Goal: Information Seeking & Learning: Learn about a topic

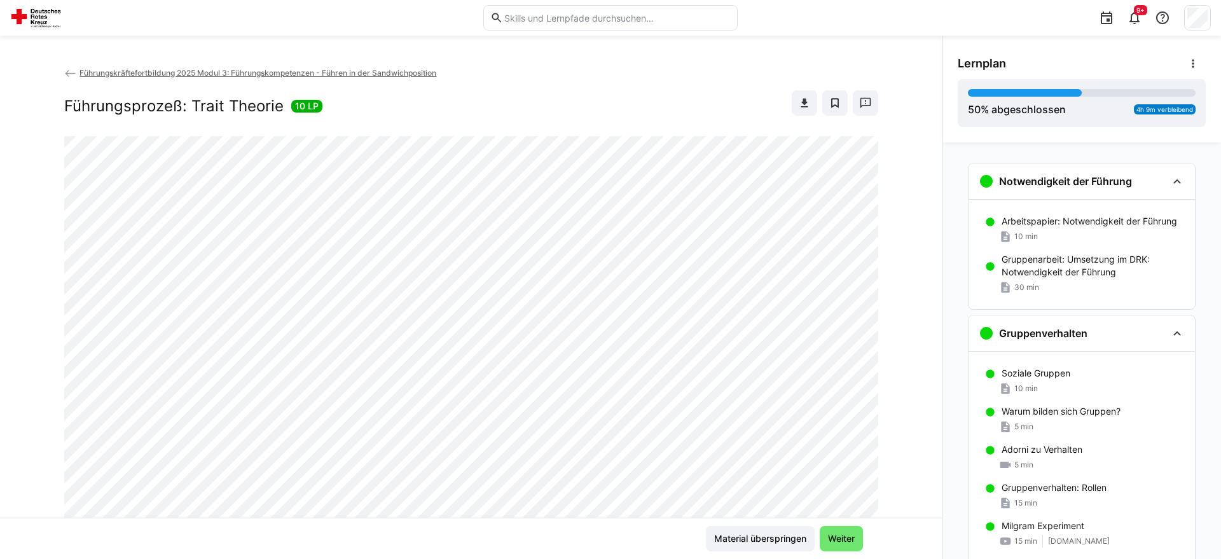
scroll to position [716, 0]
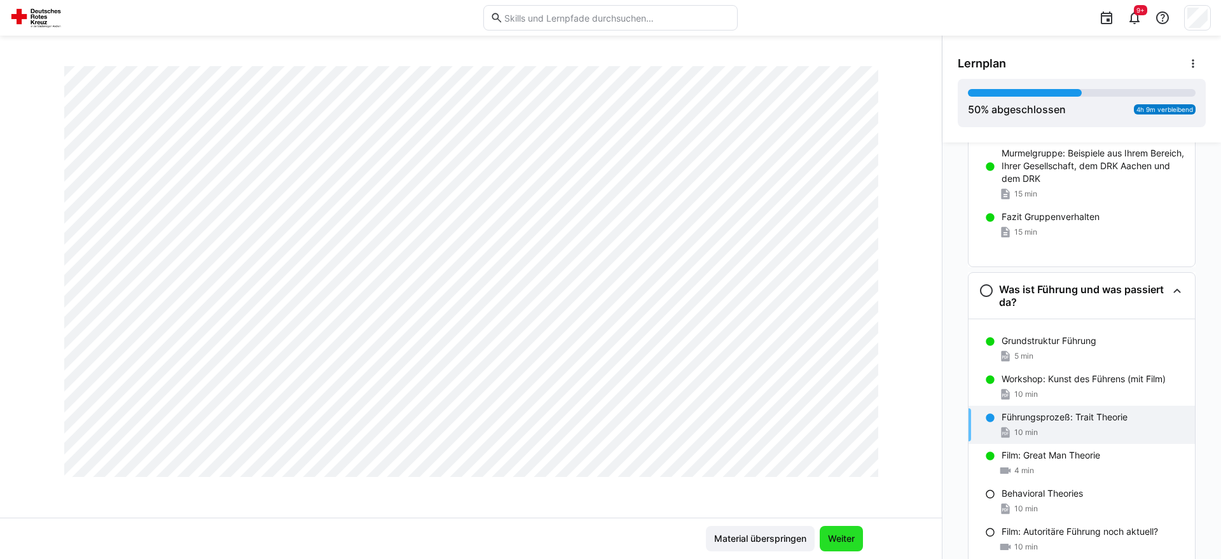
click at [856, 539] on span "Weiter" at bounding box center [841, 538] width 43 height 25
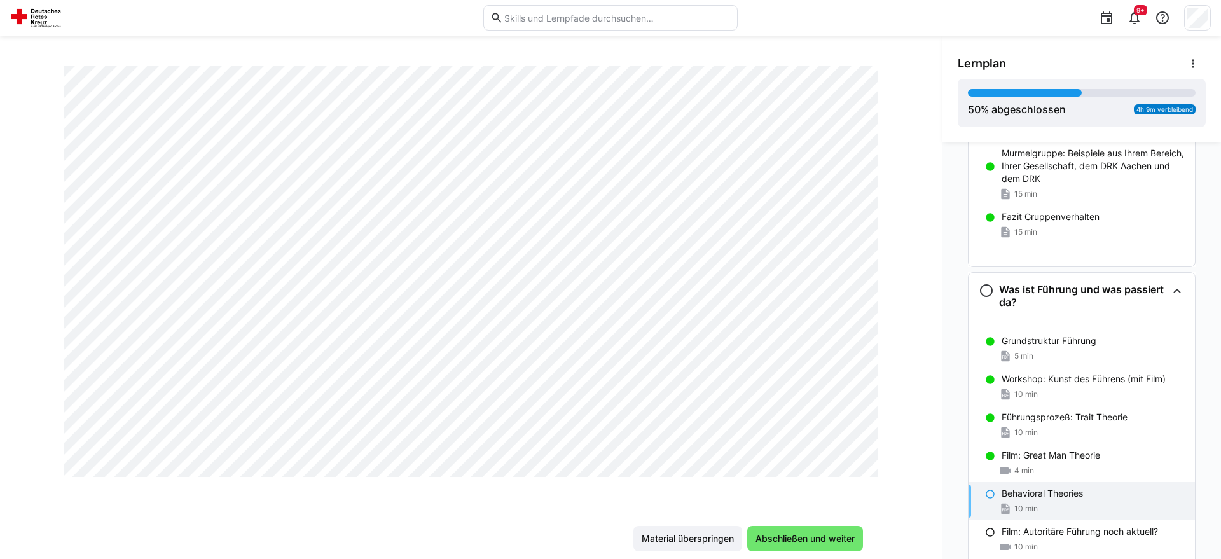
click at [856, 539] on span "Abschließen und weiter" at bounding box center [804, 538] width 103 height 13
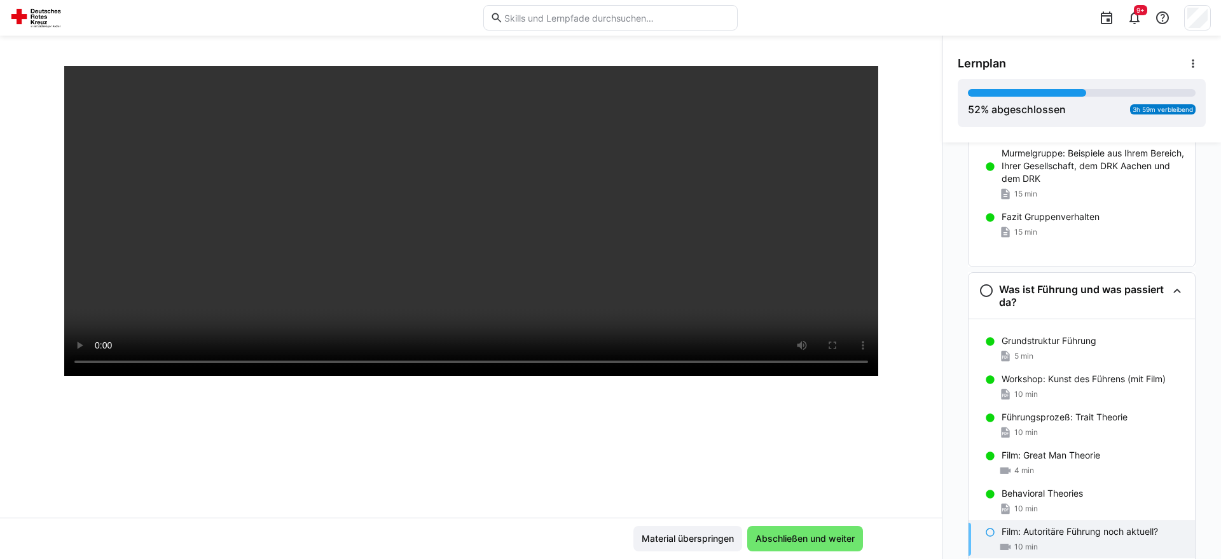
click at [856, 539] on span "Abschließen und weiter" at bounding box center [804, 538] width 103 height 13
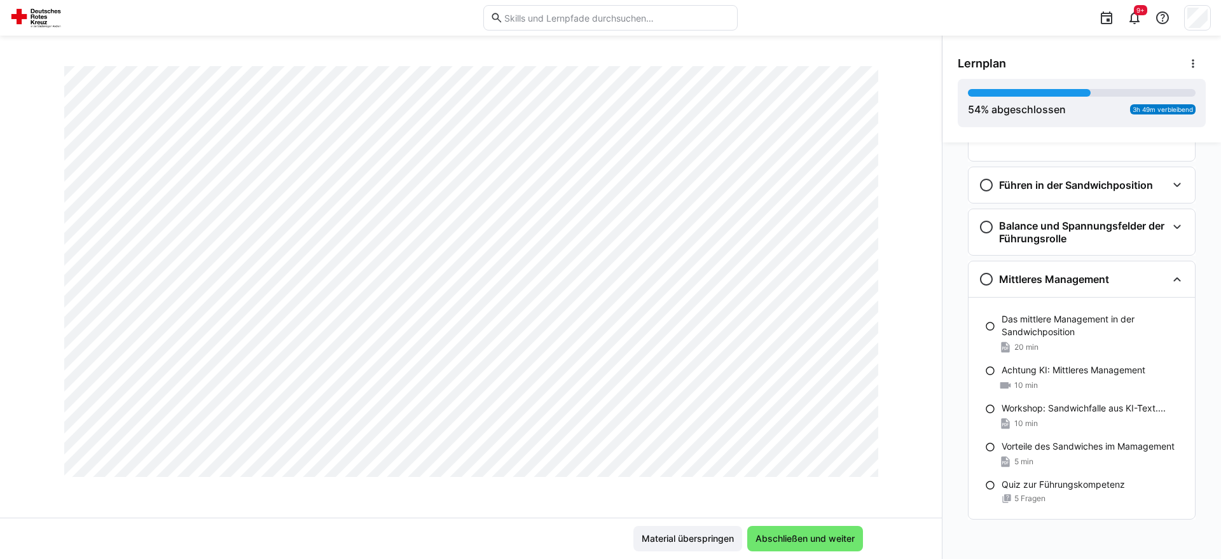
scroll to position [781, 0]
click at [829, 542] on span "Abschließen und weiter" at bounding box center [804, 538] width 103 height 13
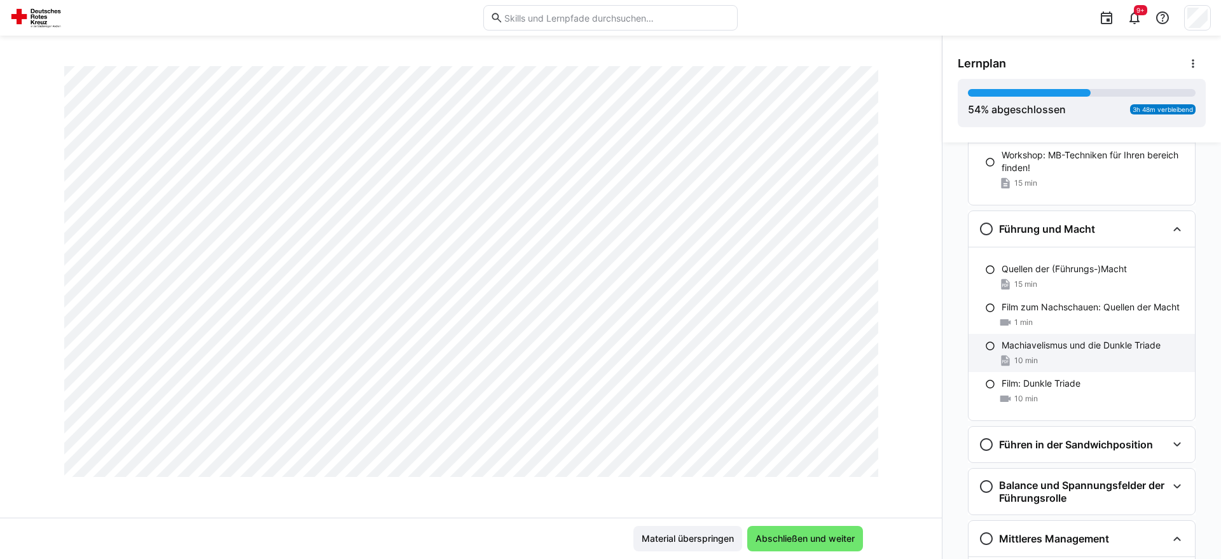
scroll to position [1090, 0]
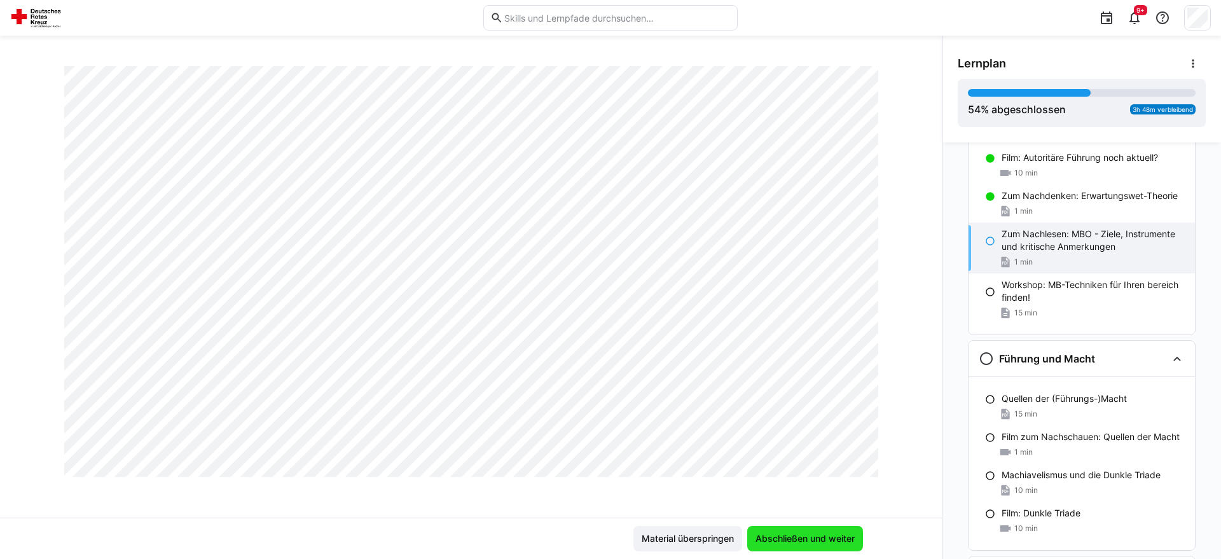
click at [831, 539] on span "Abschließen und weiter" at bounding box center [804, 538] width 103 height 13
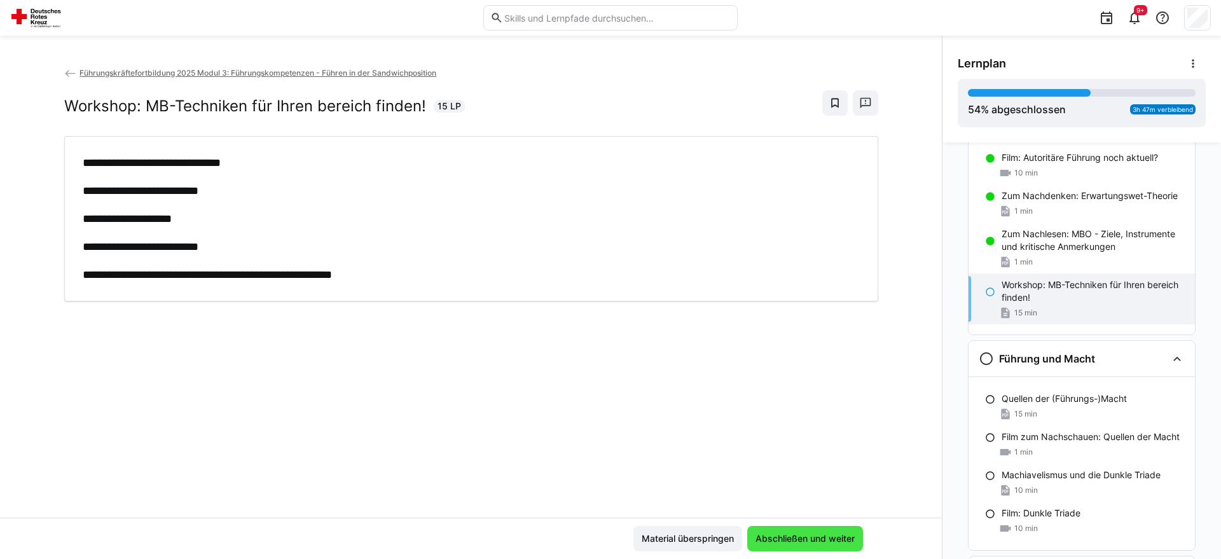
click at [829, 532] on span "Abschließen und weiter" at bounding box center [804, 538] width 103 height 13
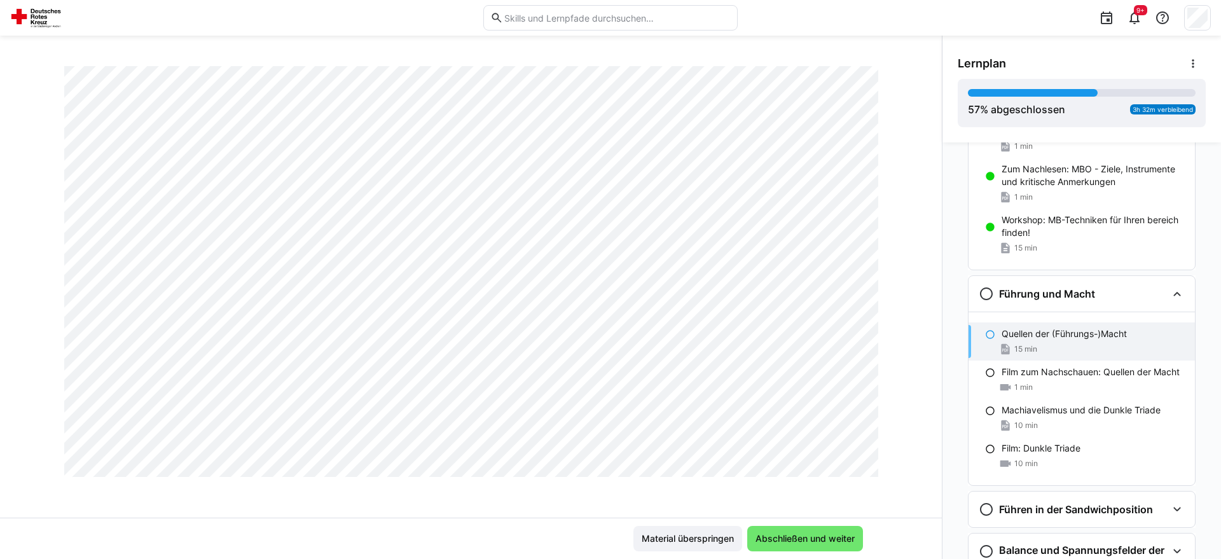
scroll to position [781, 0]
click at [782, 547] on span "Abschließen und weiter" at bounding box center [805, 538] width 116 height 25
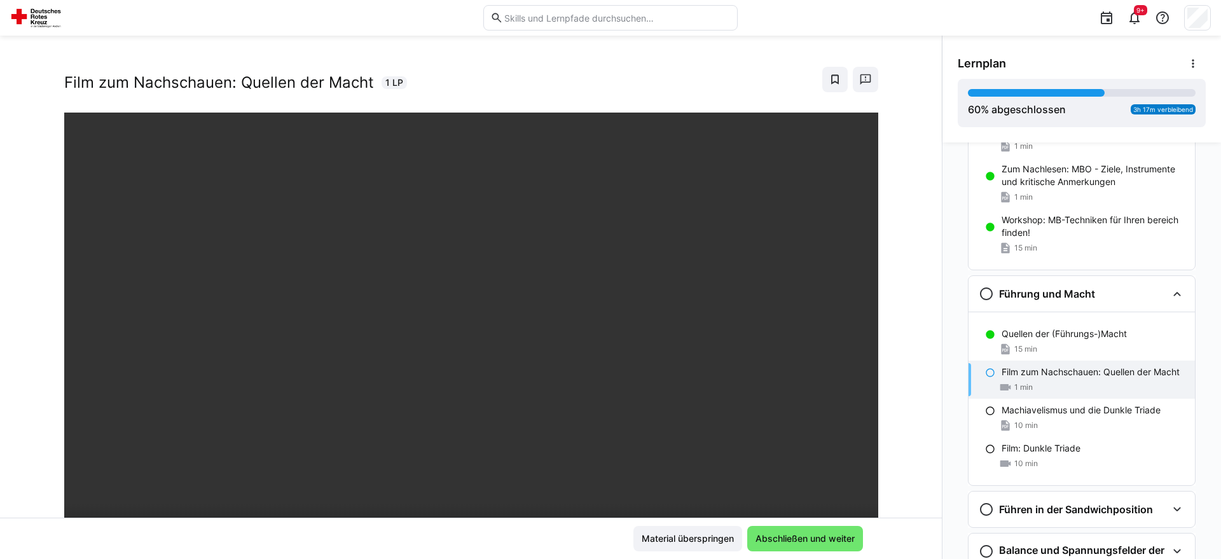
scroll to position [218, 0]
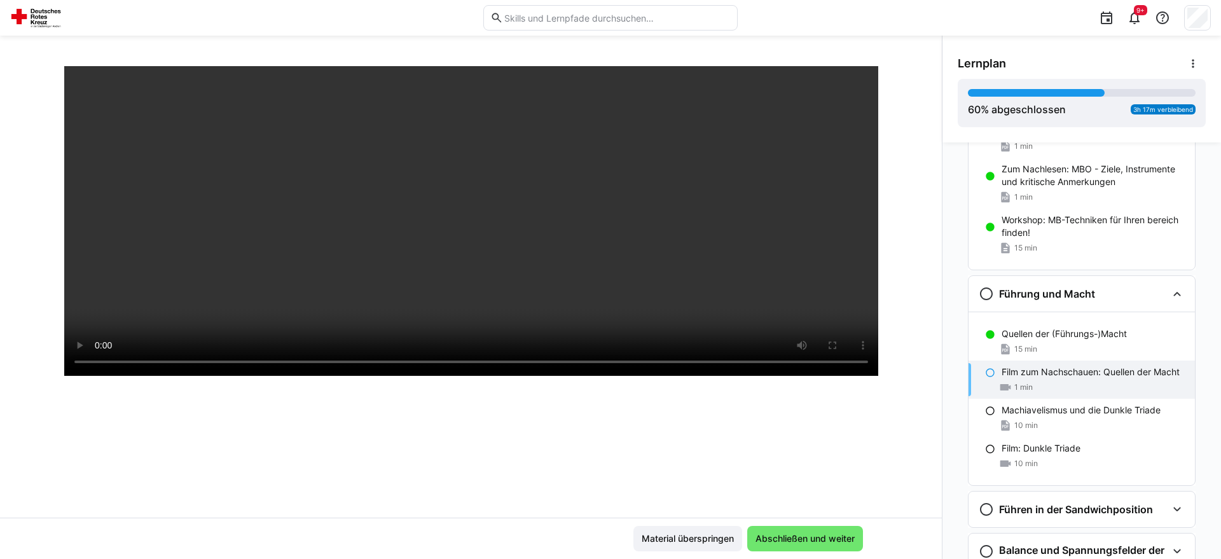
click at [115, 485] on div "Führungskräftefortbildung 2025 Modul 3: Führungskompetenzen - Führen in der San…" at bounding box center [471, 291] width 942 height 451
click at [804, 534] on span "Abschließen und weiter" at bounding box center [804, 538] width 103 height 13
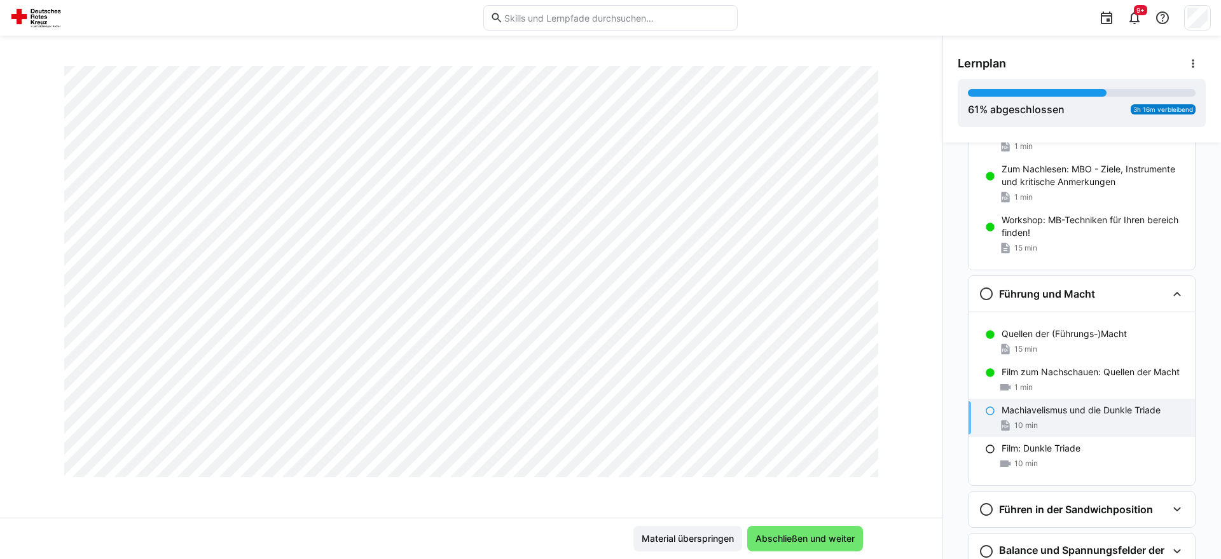
scroll to position [781, 0]
click at [779, 537] on span "Abschließen und weiter" at bounding box center [804, 538] width 103 height 13
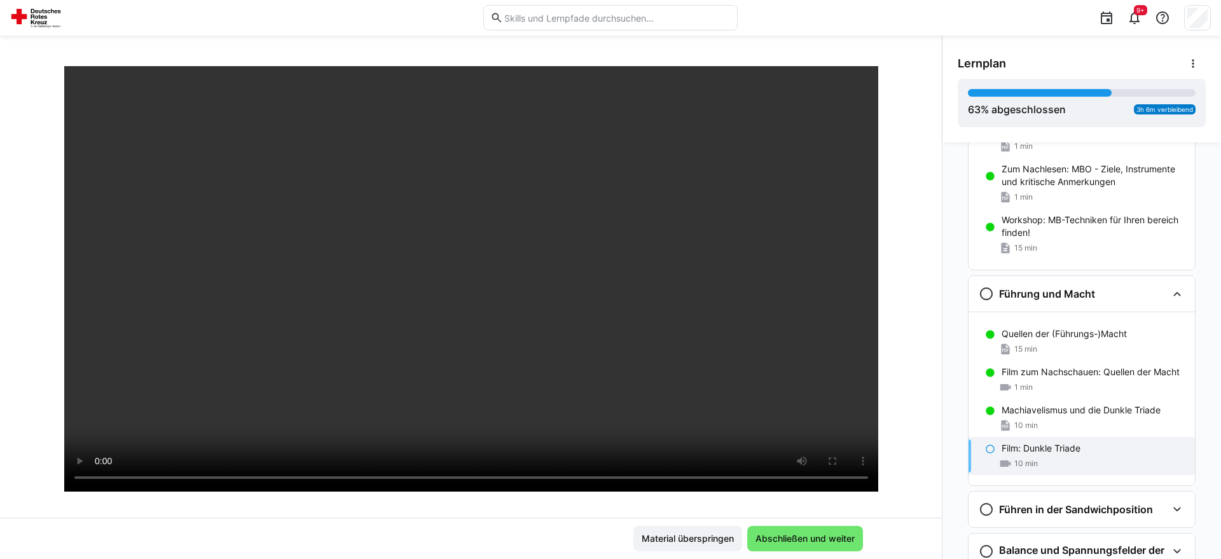
scroll to position [88, 0]
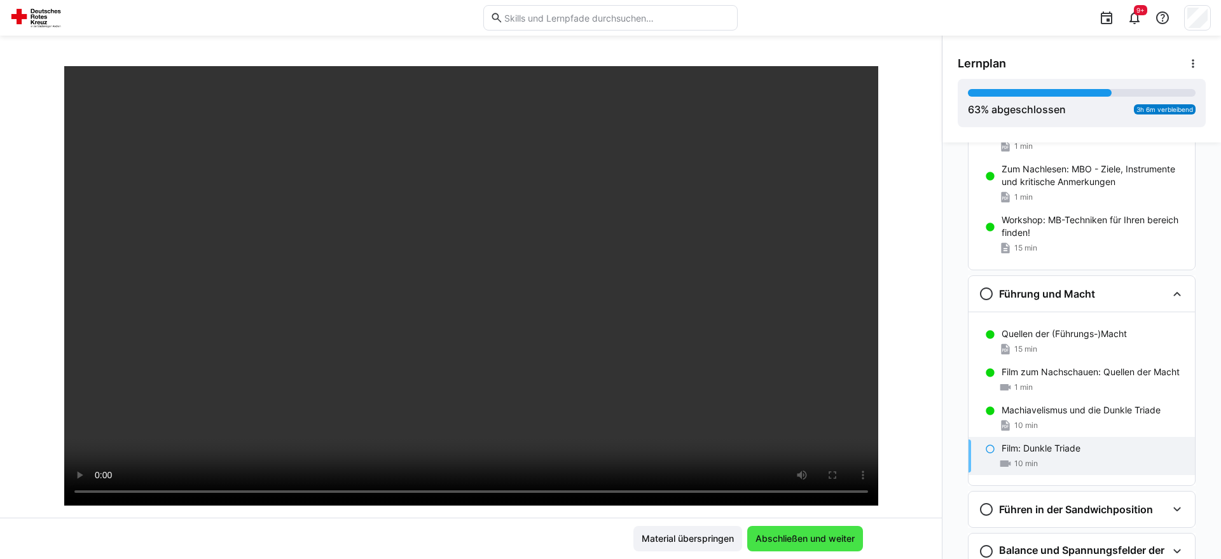
click at [808, 539] on span "Abschließen und weiter" at bounding box center [804, 538] width 103 height 13
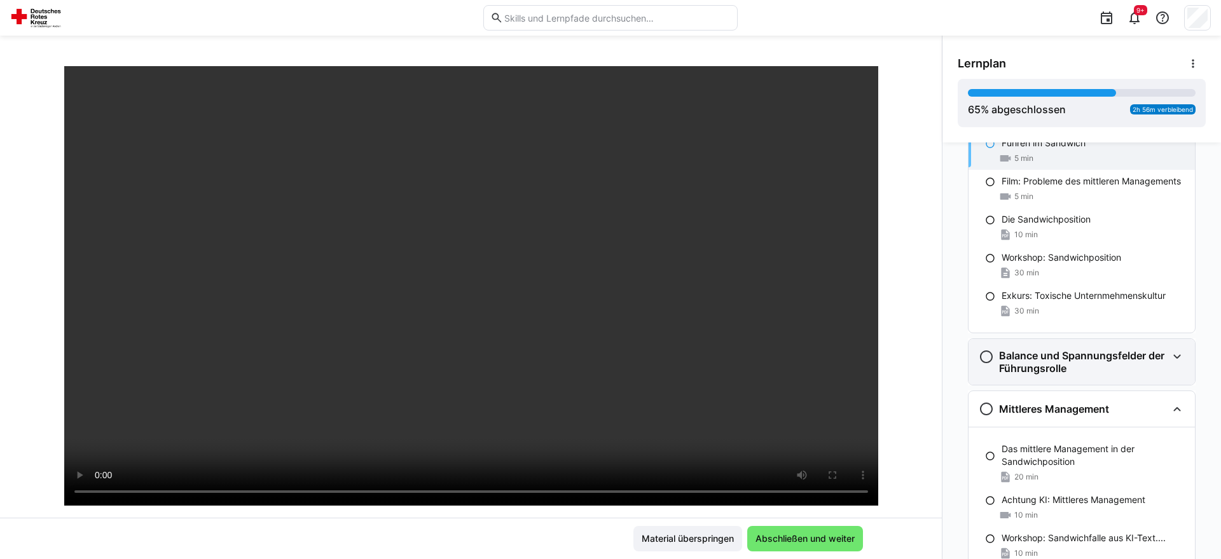
scroll to position [1496, 0]
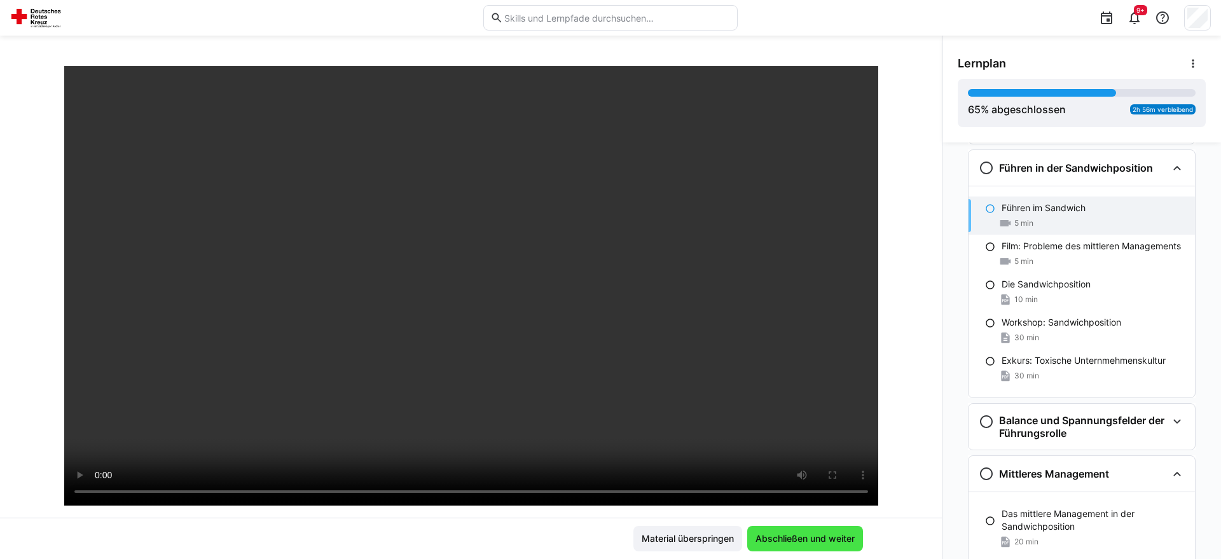
click at [796, 538] on span "Abschließen und weiter" at bounding box center [804, 538] width 103 height 13
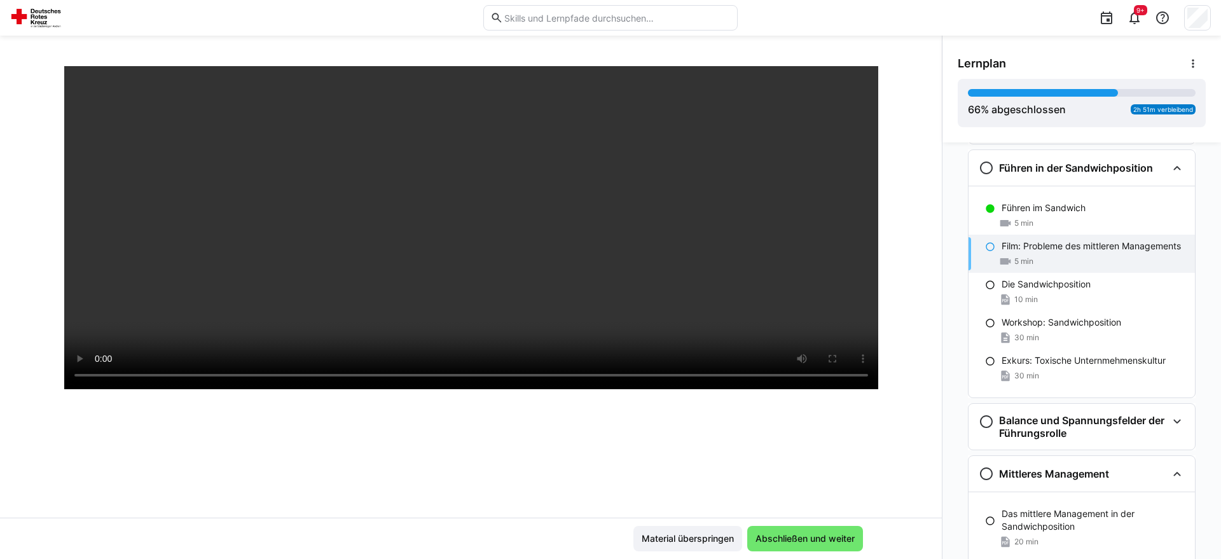
scroll to position [218, 0]
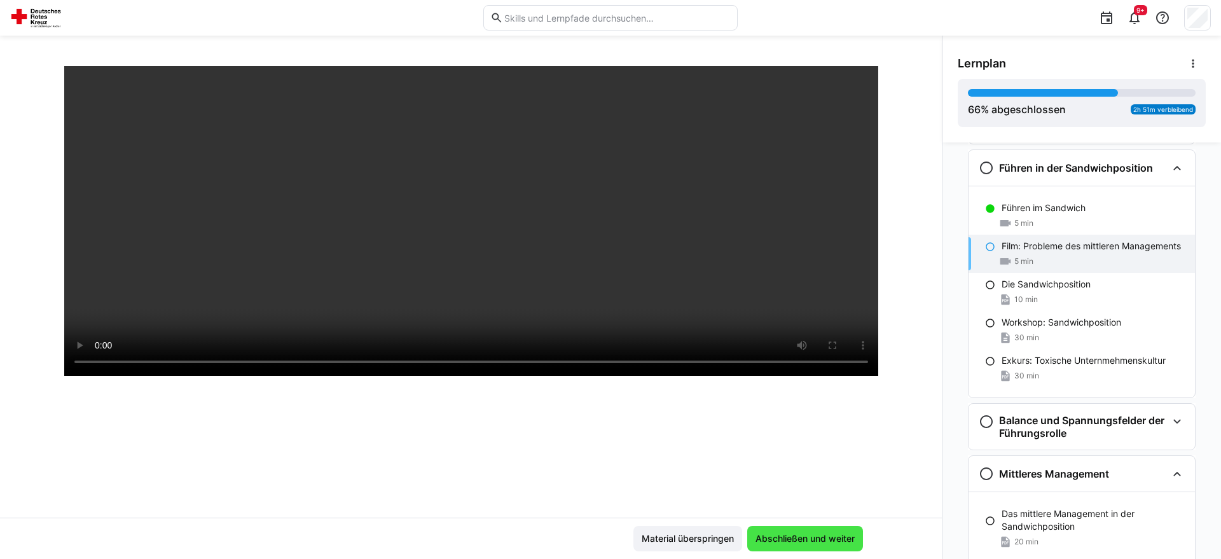
click at [798, 537] on span "Abschließen und weiter" at bounding box center [804, 538] width 103 height 13
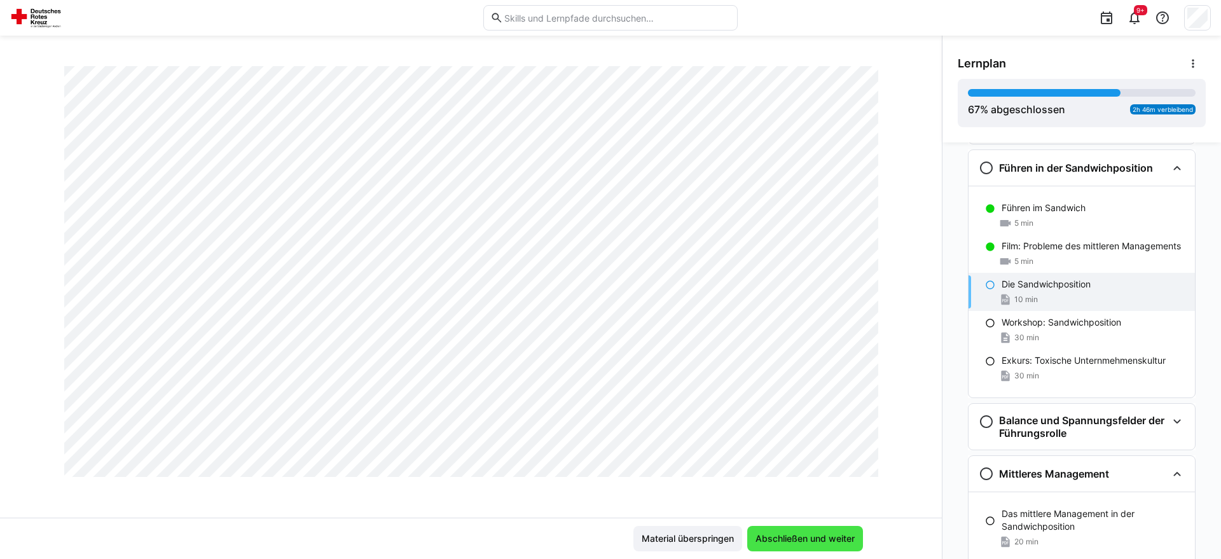
scroll to position [259, 0]
click at [780, 537] on span "Abschließen und weiter" at bounding box center [804, 538] width 103 height 13
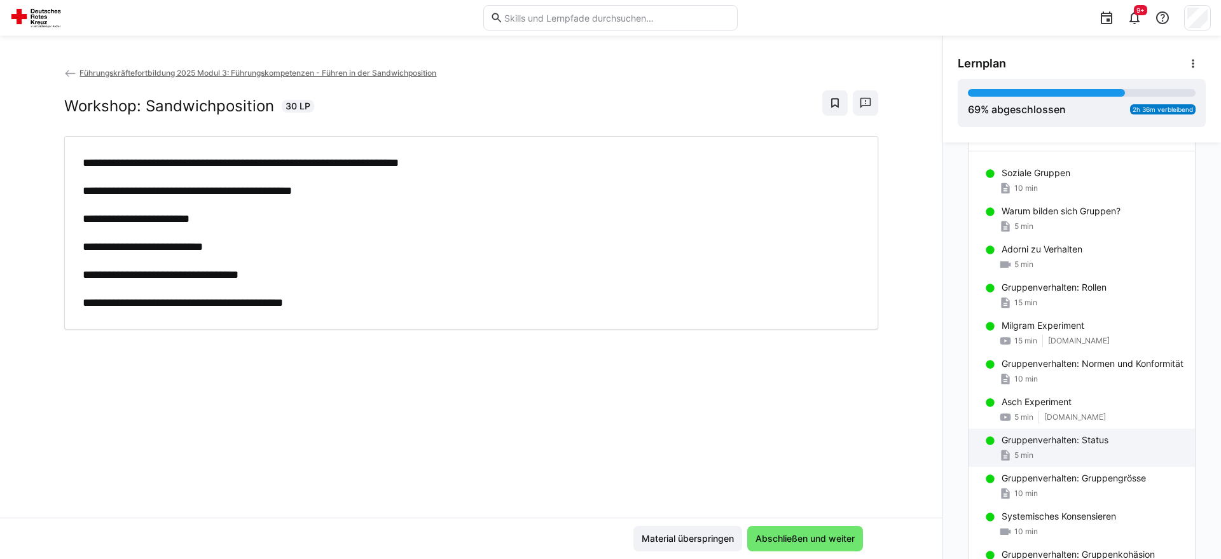
scroll to position [199, 0]
click at [1065, 423] on span "[DOMAIN_NAME]" at bounding box center [1075, 418] width 62 height 10
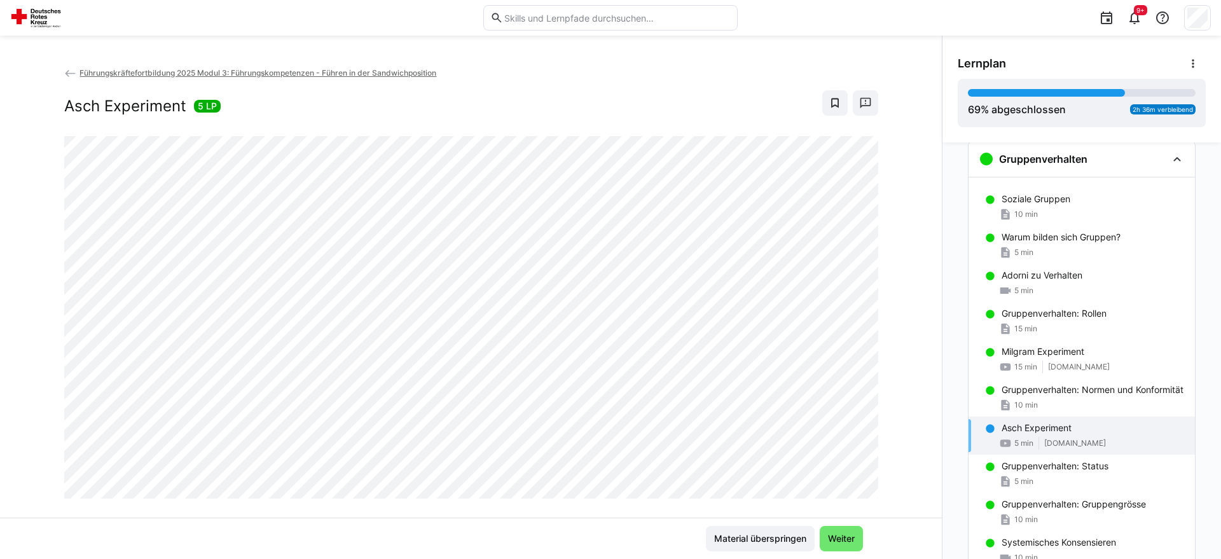
scroll to position [172, 0]
click at [1066, 474] on p "Gruppenverhalten: Status" at bounding box center [1054, 468] width 107 height 13
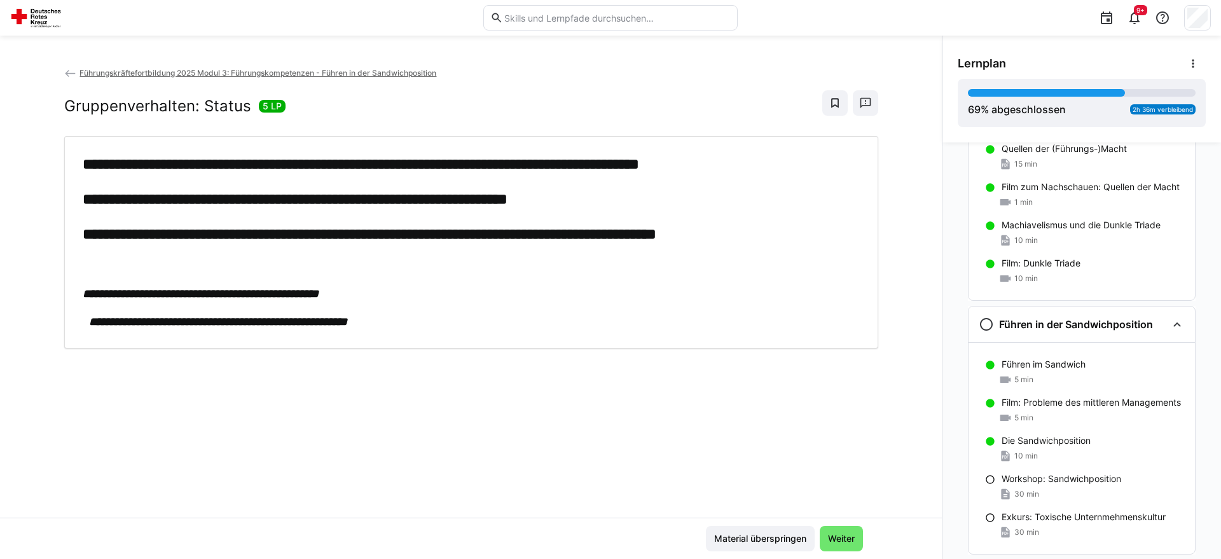
scroll to position [1469, 0]
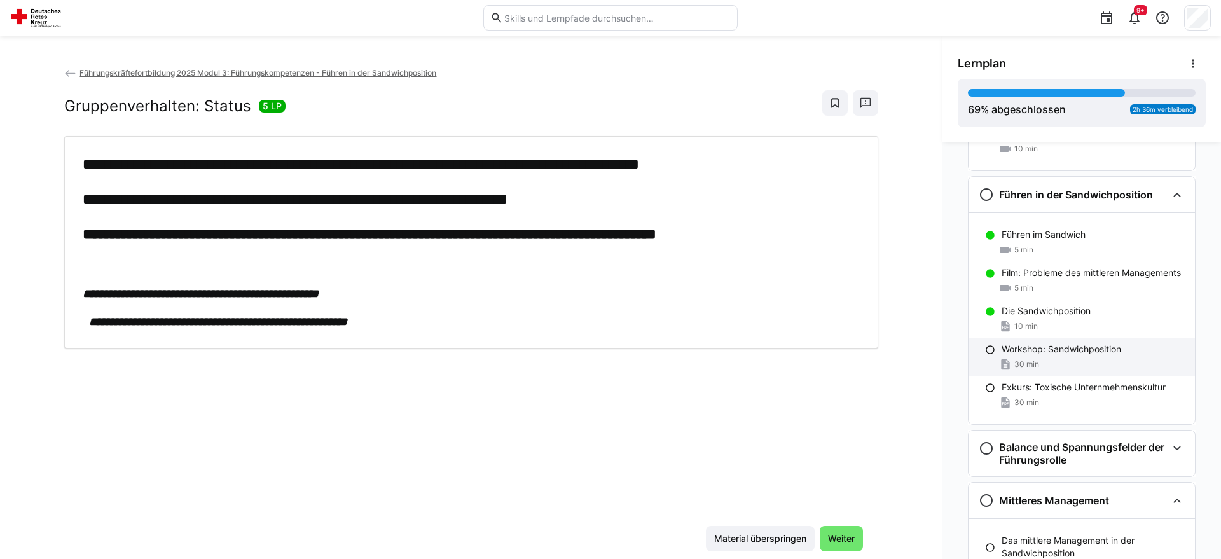
click at [1068, 353] on p "Workshop: Sandwichposition" at bounding box center [1061, 349] width 120 height 13
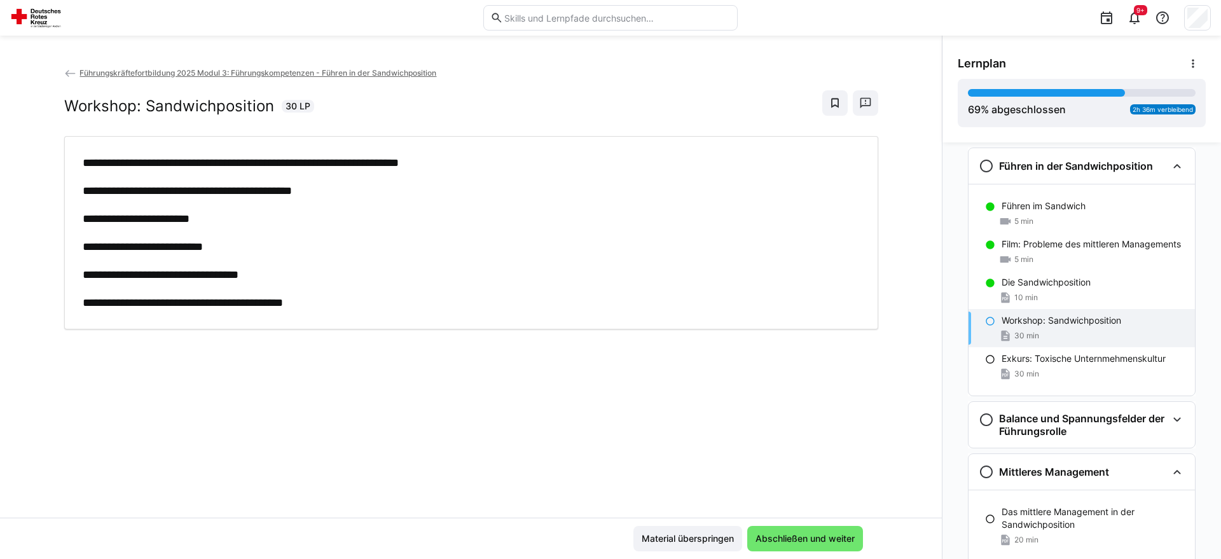
scroll to position [1503, 0]
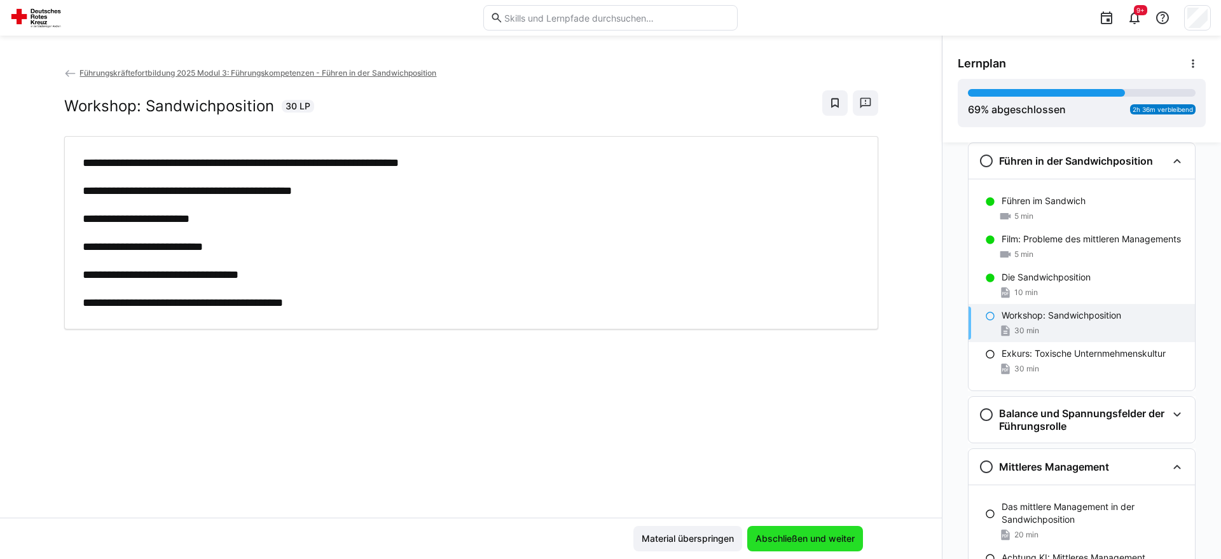
click at [827, 531] on span "Abschließen und weiter" at bounding box center [805, 538] width 116 height 25
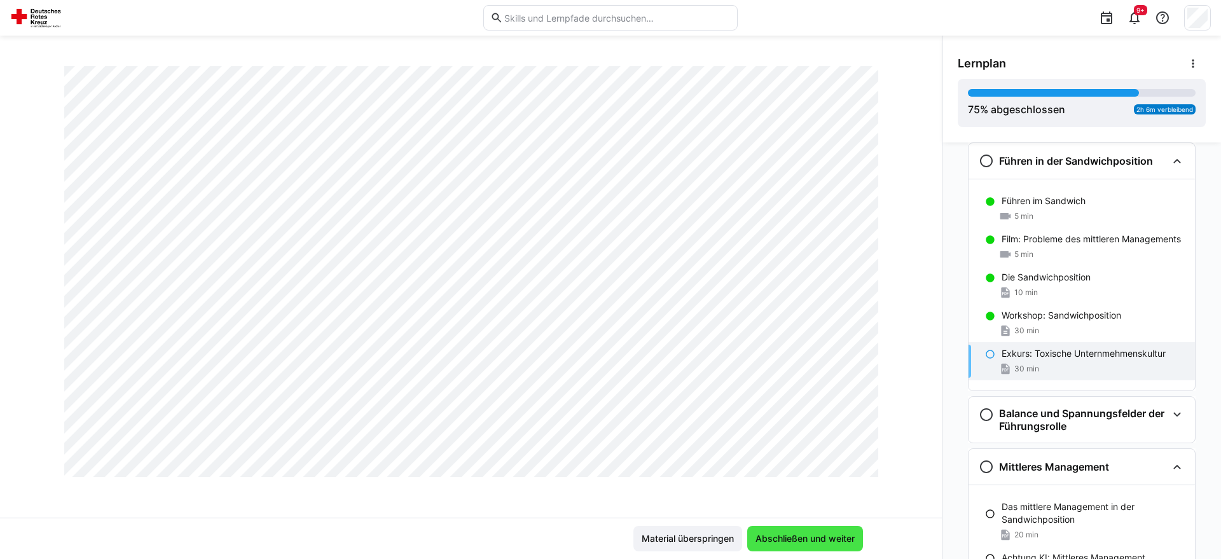
scroll to position [195, 0]
click at [823, 541] on span "Abschließen und weiter" at bounding box center [804, 538] width 103 height 13
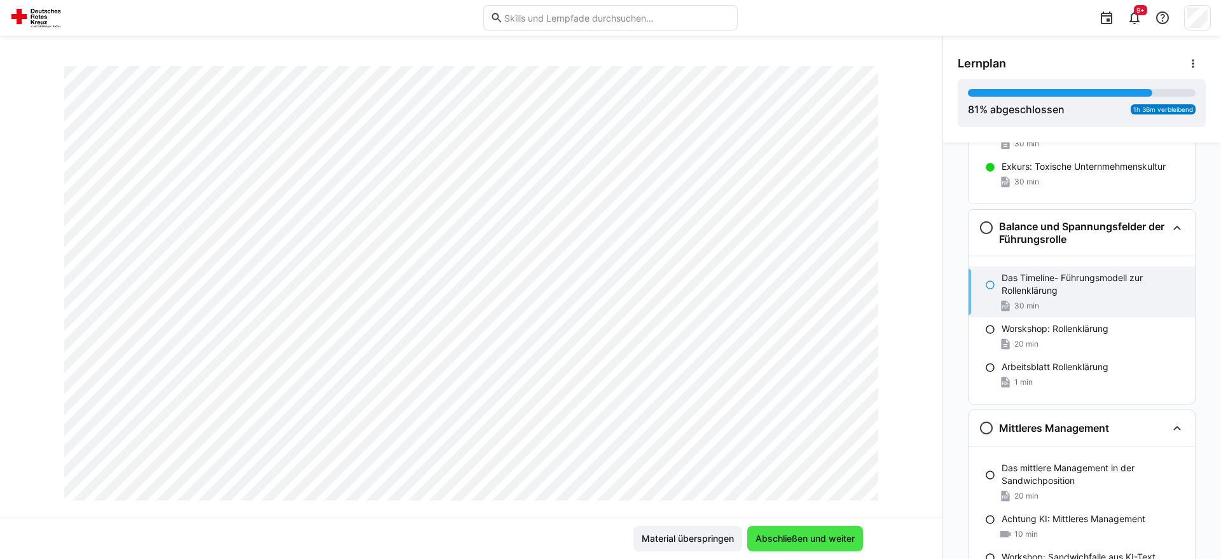
scroll to position [1691, 0]
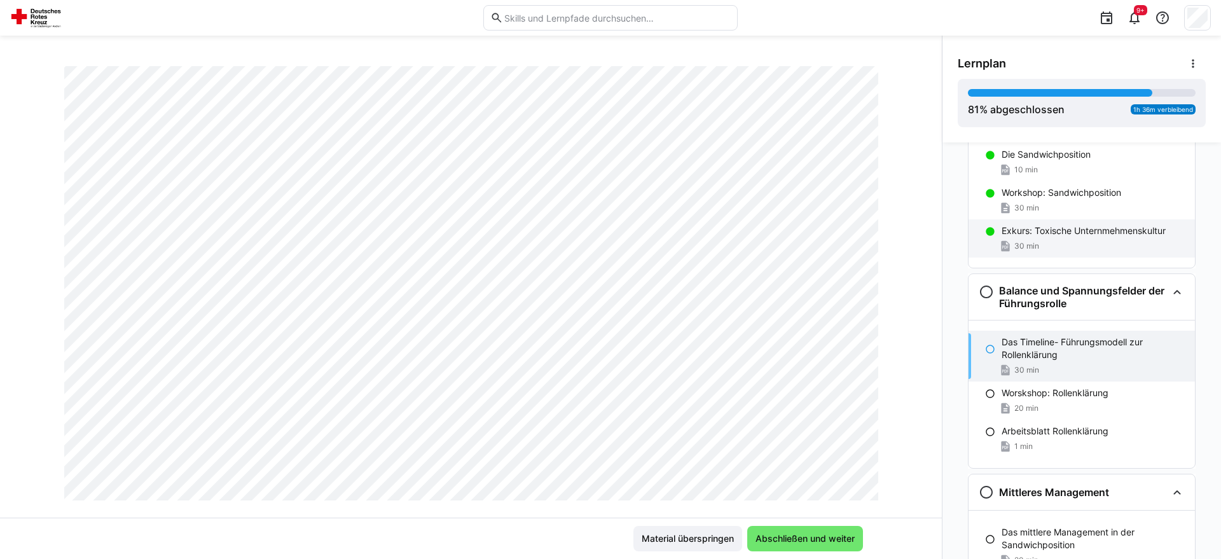
click at [1062, 244] on div "30 min" at bounding box center [1092, 246] width 183 height 13
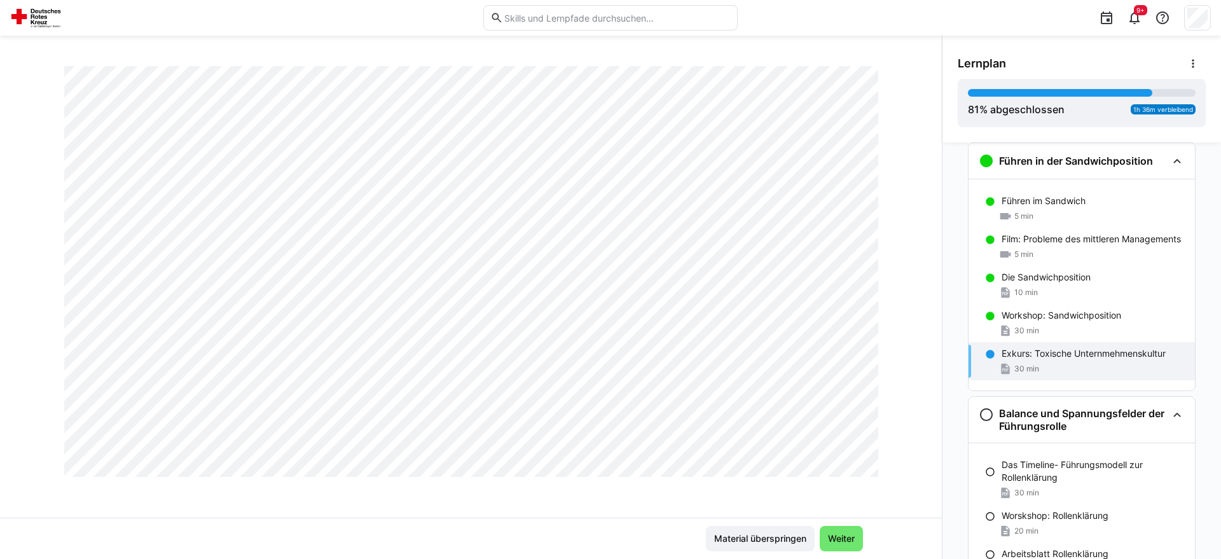
scroll to position [781, 0]
click at [851, 539] on span "Weiter" at bounding box center [841, 538] width 31 height 13
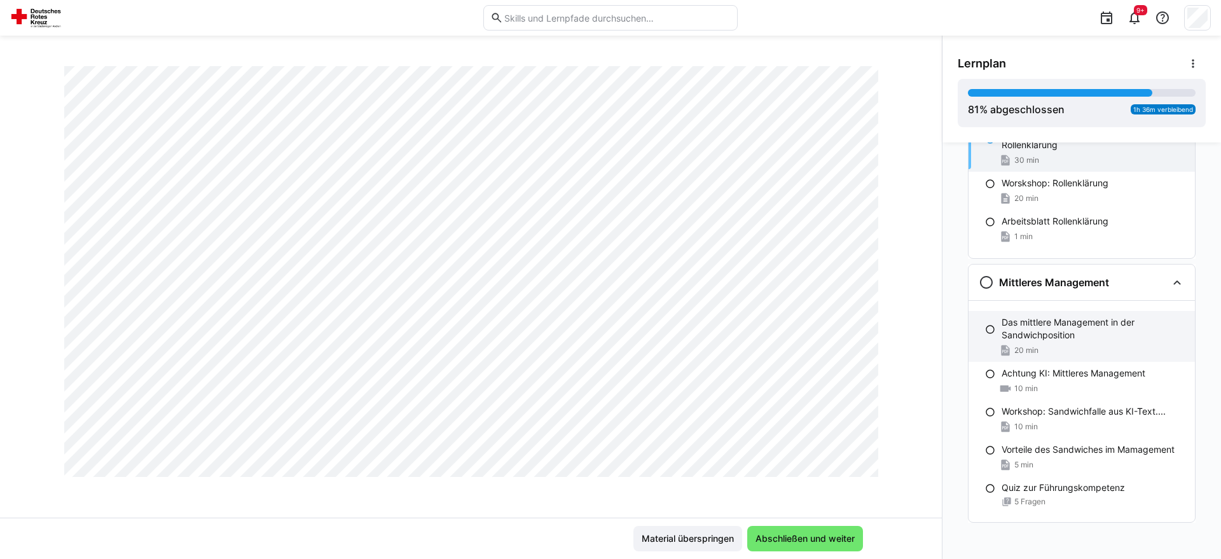
scroll to position [1839, 0]
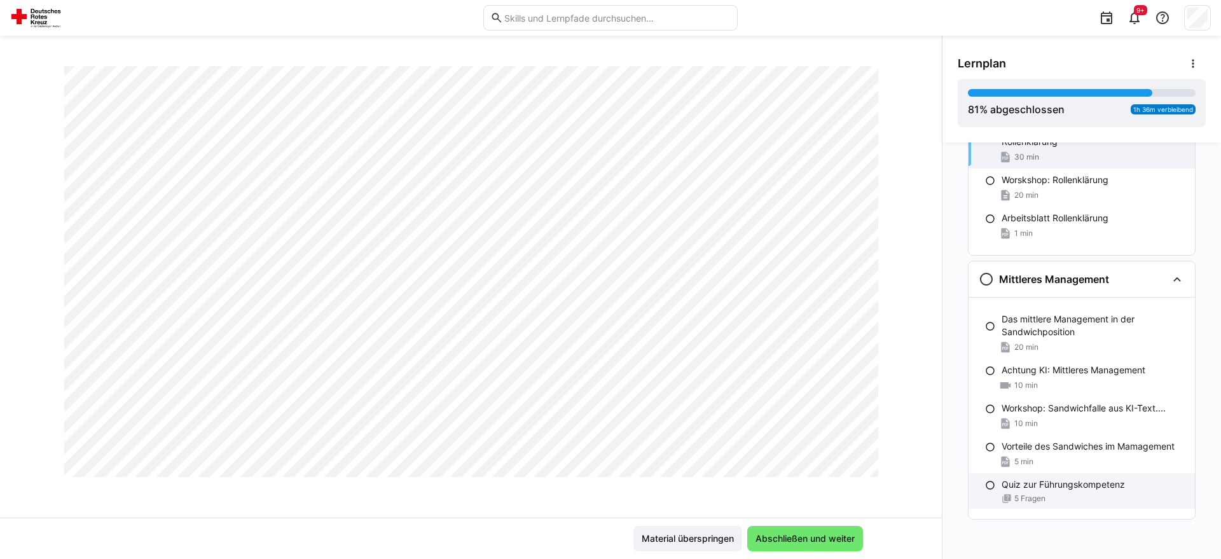
click at [1063, 493] on div "5 Fragen" at bounding box center [1092, 498] width 183 height 10
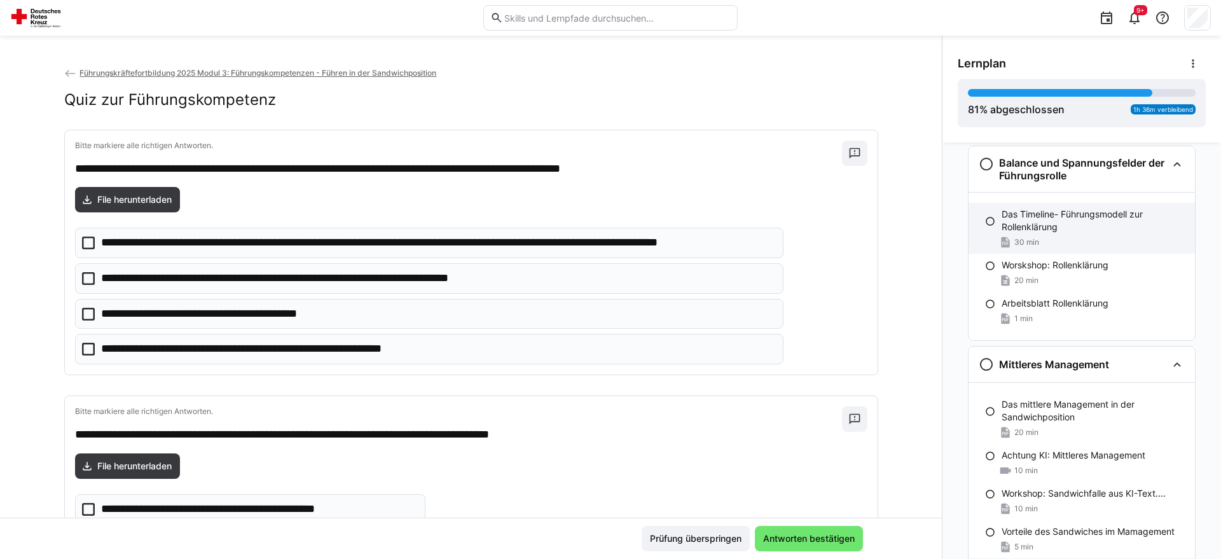
scroll to position [1709, 0]
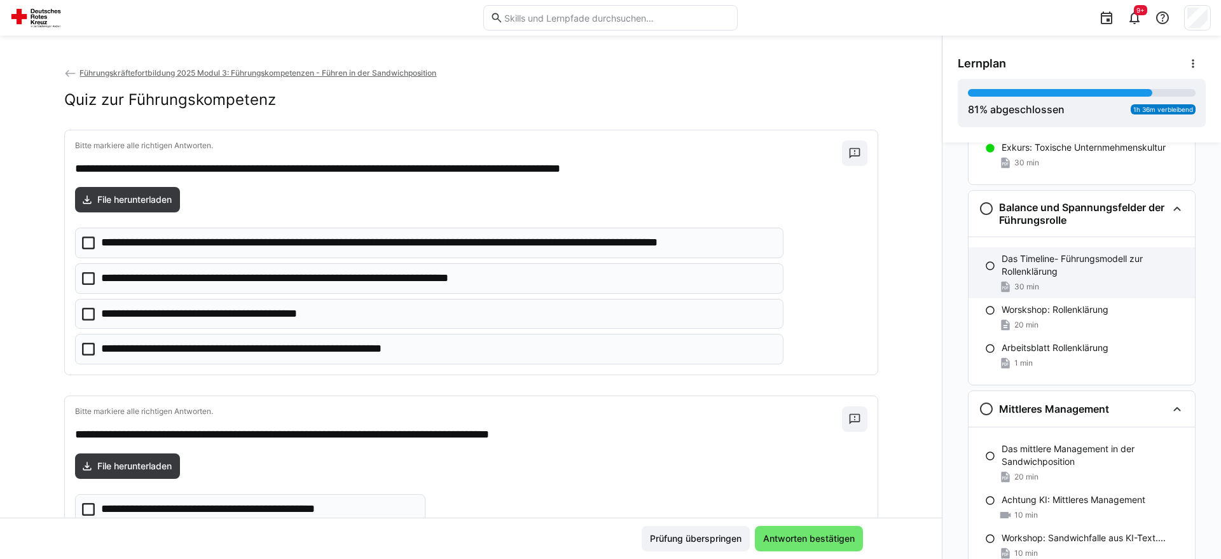
click at [1038, 261] on p "Das Timeline- Führungsmodell zur Rollenklärung" at bounding box center [1092, 264] width 183 height 25
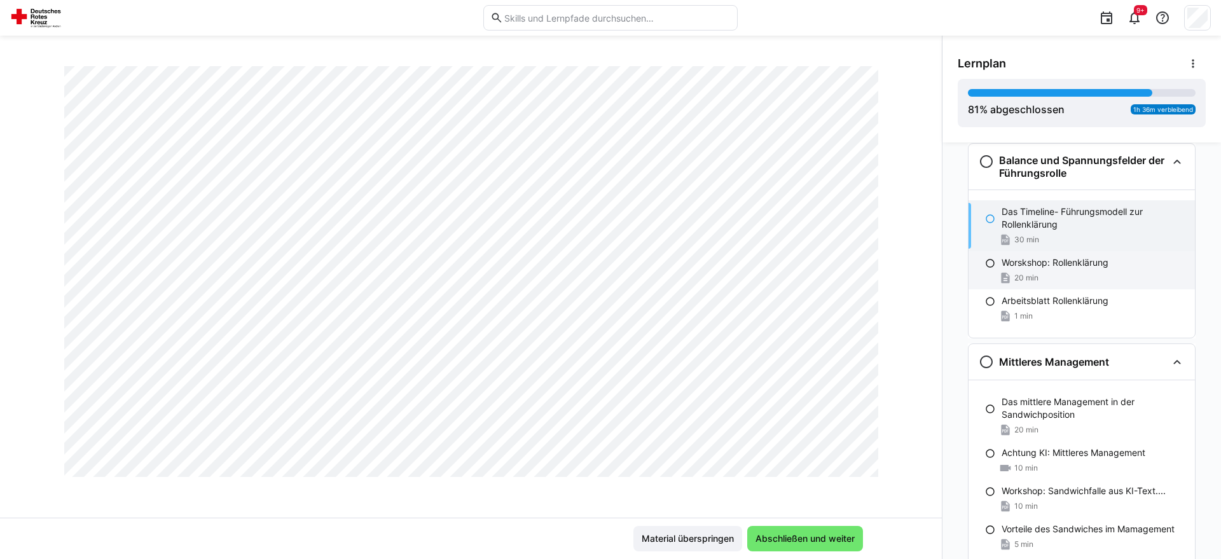
scroll to position [1757, 0]
click at [1035, 305] on p "Arbeitsblatt Rollenklärung" at bounding box center [1054, 300] width 107 height 13
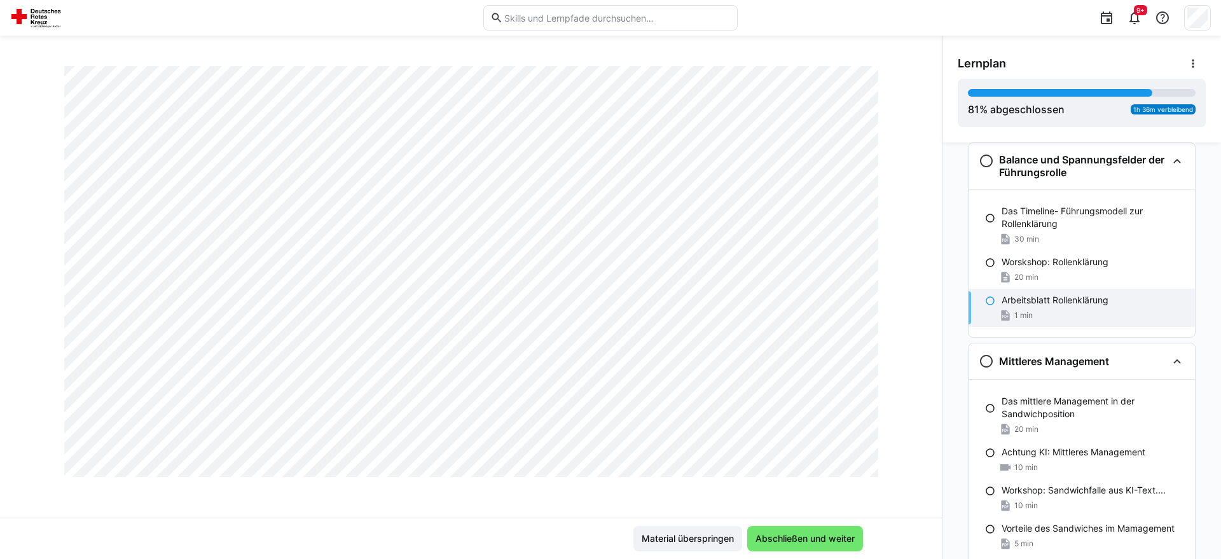
scroll to position [1321, 0]
click at [1115, 270] on div "Worskshop: Rollenklärung 20 min" at bounding box center [1081, 270] width 226 height 38
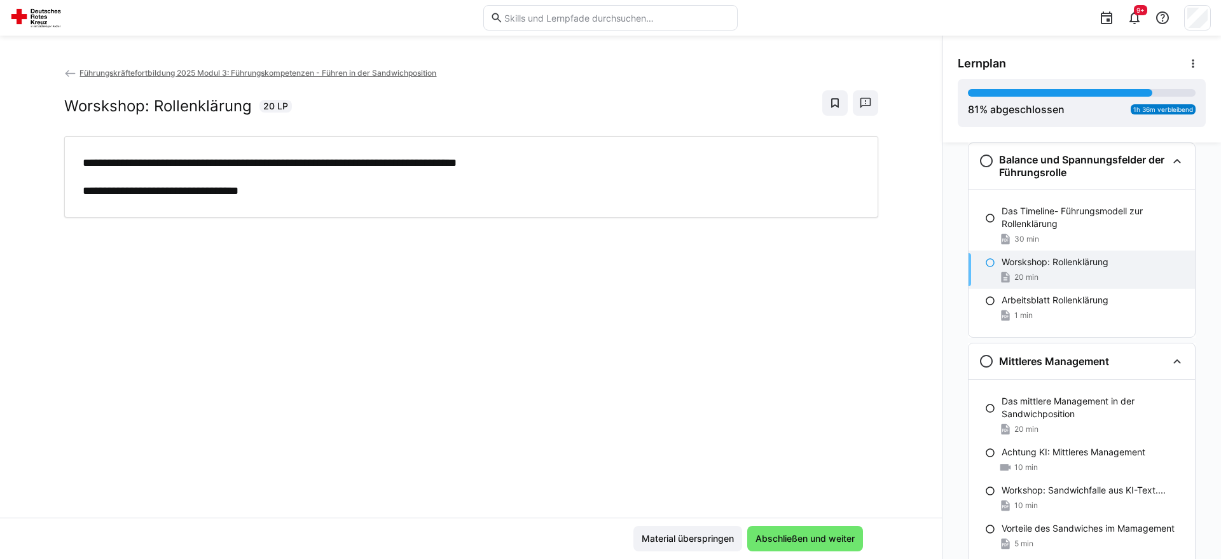
scroll to position [0, 0]
click at [1111, 228] on p "Das Timeline- Führungsmodell zur Rollenklärung" at bounding box center [1092, 217] width 183 height 25
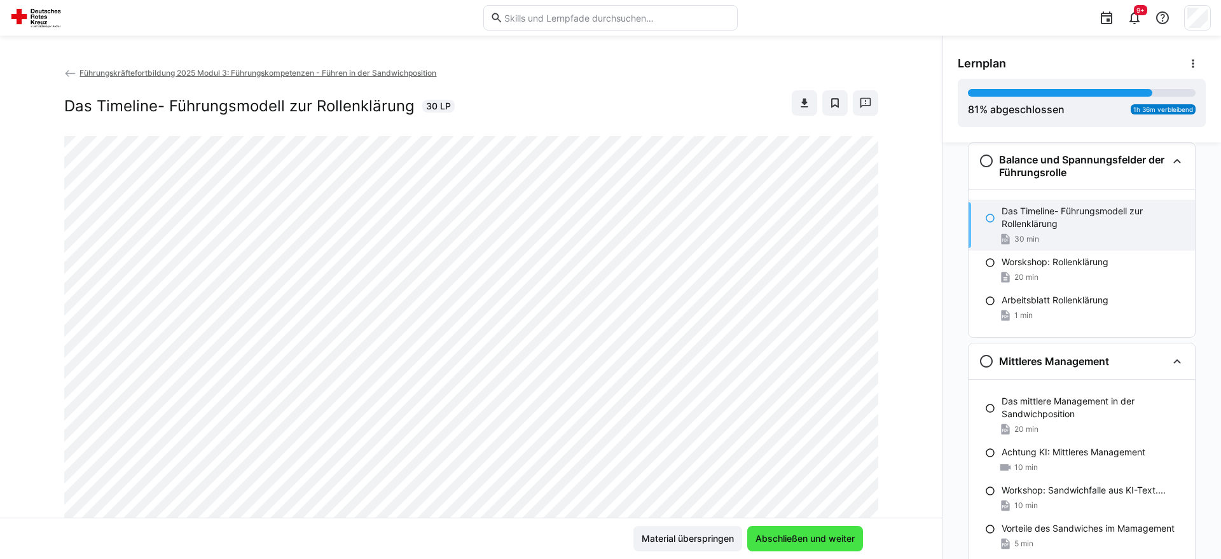
click at [780, 540] on span "Abschließen und weiter" at bounding box center [804, 538] width 103 height 13
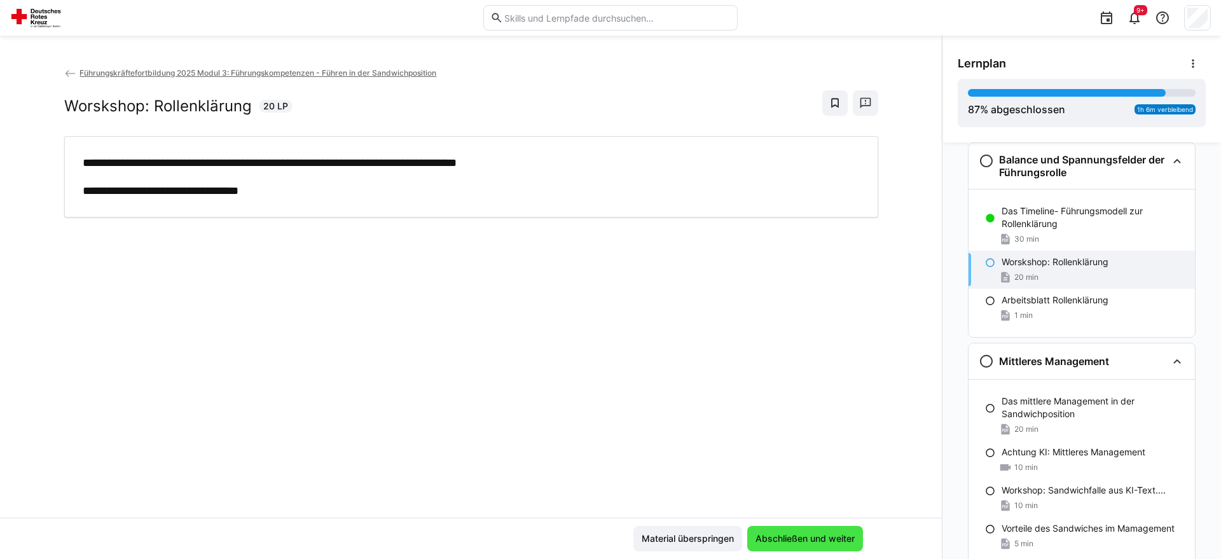
click at [780, 540] on span "Abschließen und weiter" at bounding box center [804, 538] width 103 height 13
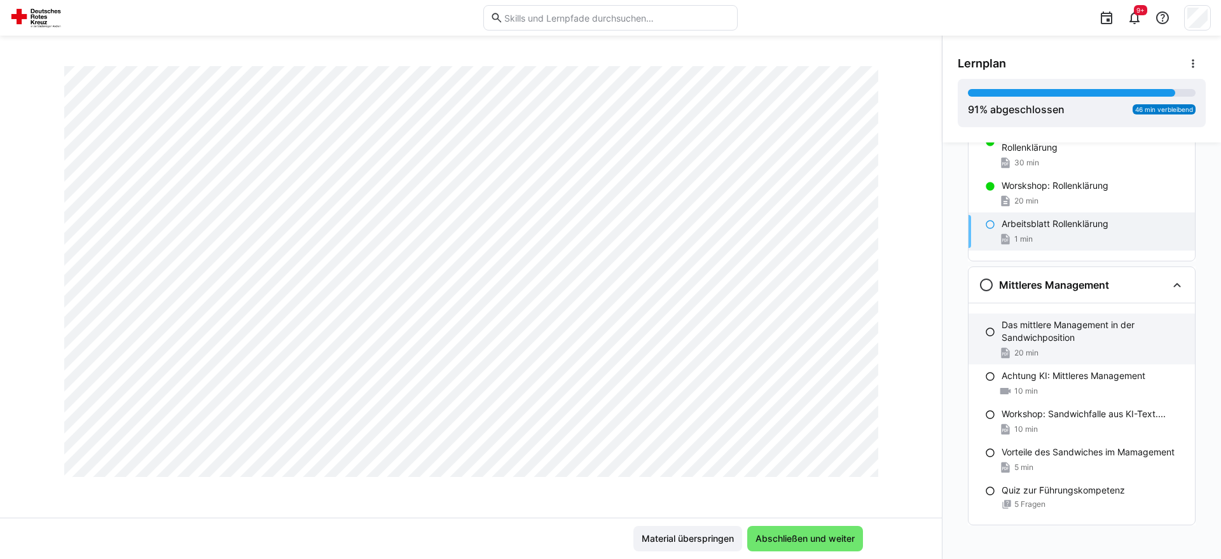
scroll to position [1839, 0]
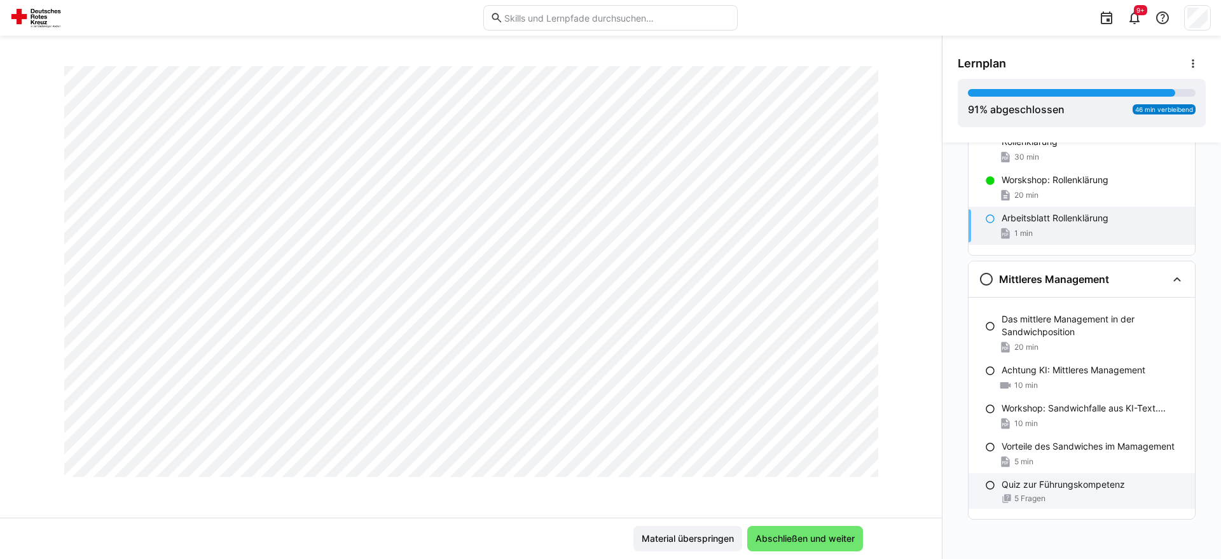
click at [1098, 495] on div "5 Fragen" at bounding box center [1092, 498] width 183 height 10
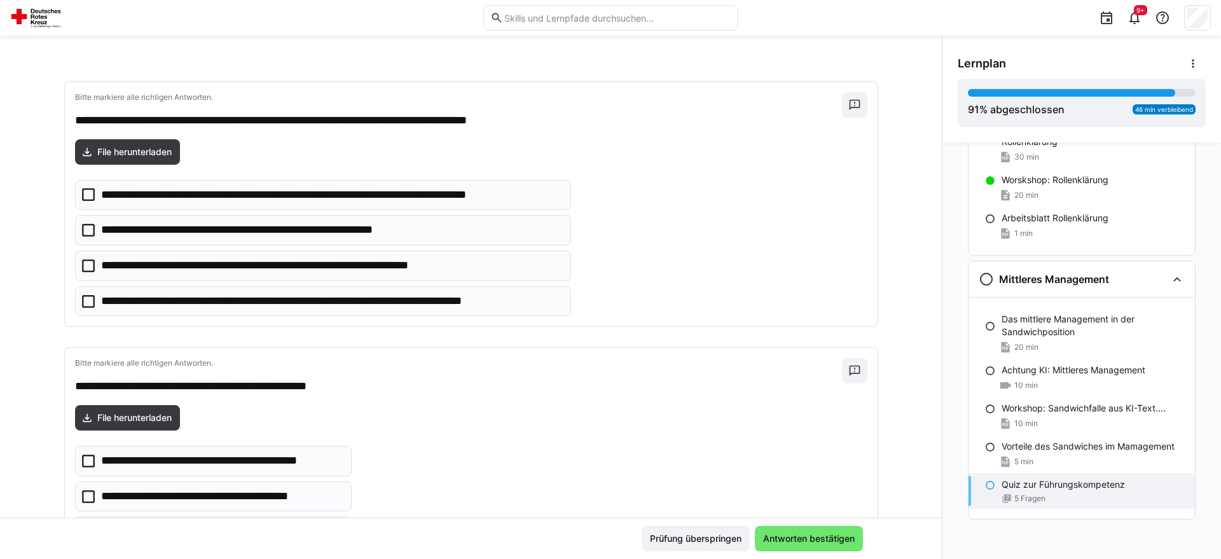
scroll to position [823, 0]
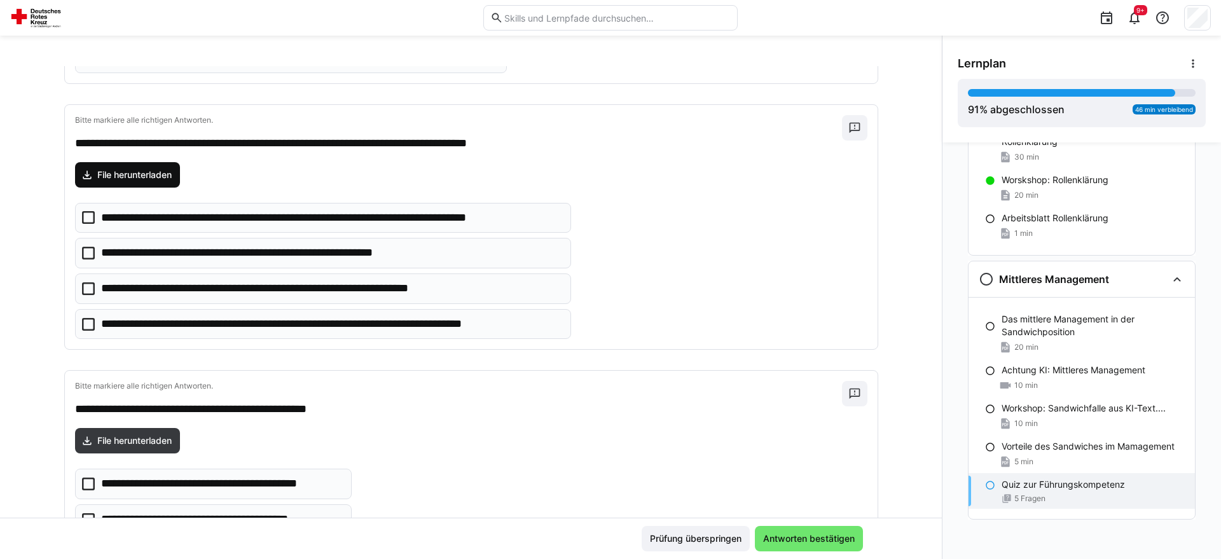
click at [156, 174] on span "File herunterladen" at bounding box center [134, 174] width 78 height 13
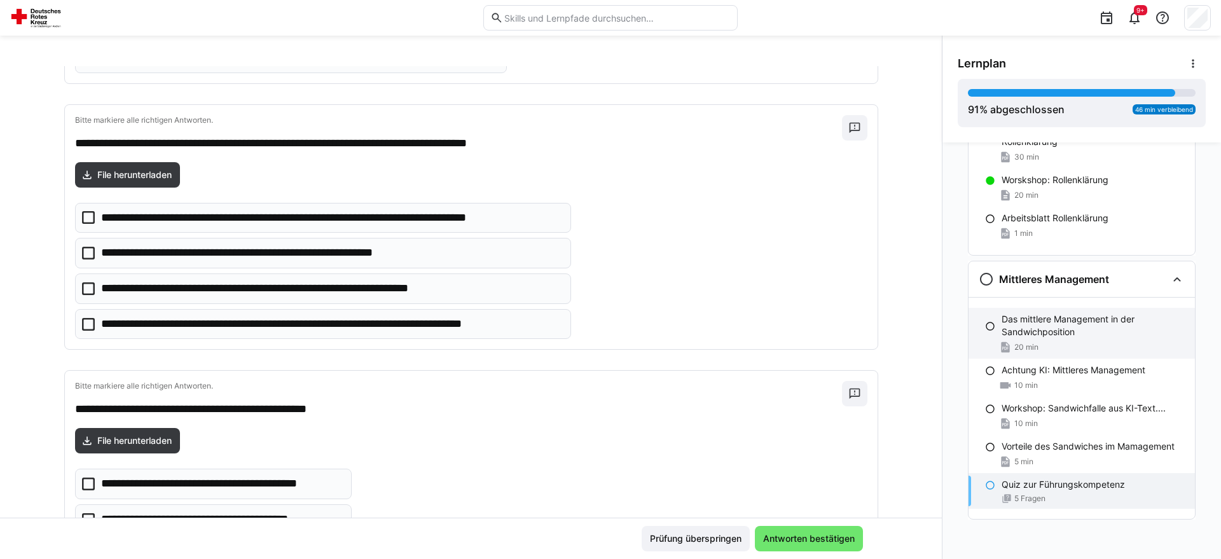
click at [1047, 324] on p "Das mittlere Management in der Sandwichposition" at bounding box center [1092, 325] width 183 height 25
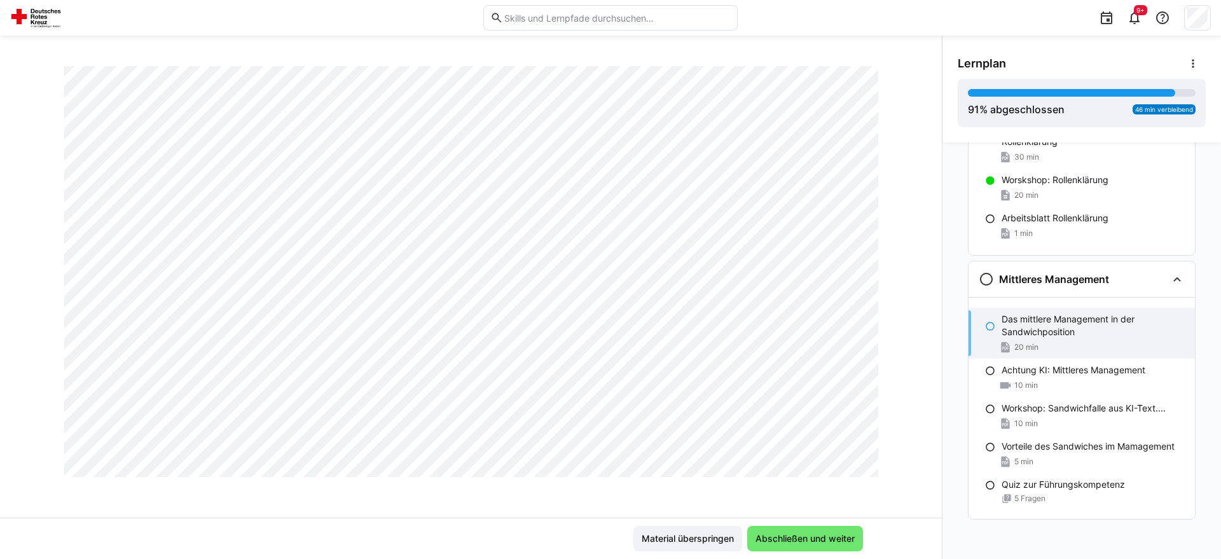
scroll to position [4849, 0]
click at [1025, 219] on p "Arbeitsblatt Rollenklärung" at bounding box center [1054, 218] width 107 height 13
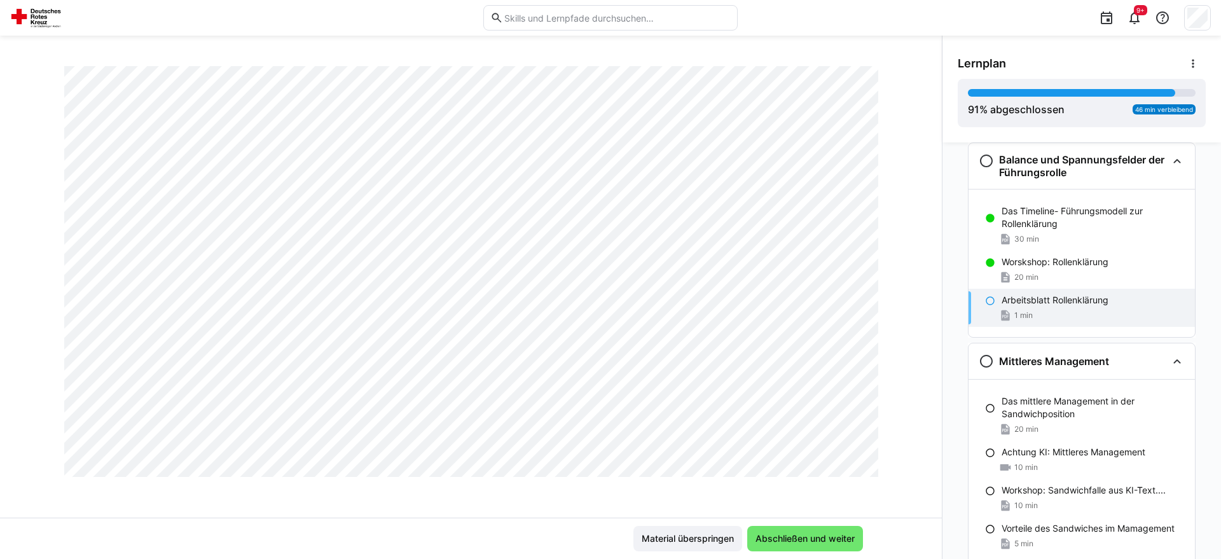
scroll to position [1839, 0]
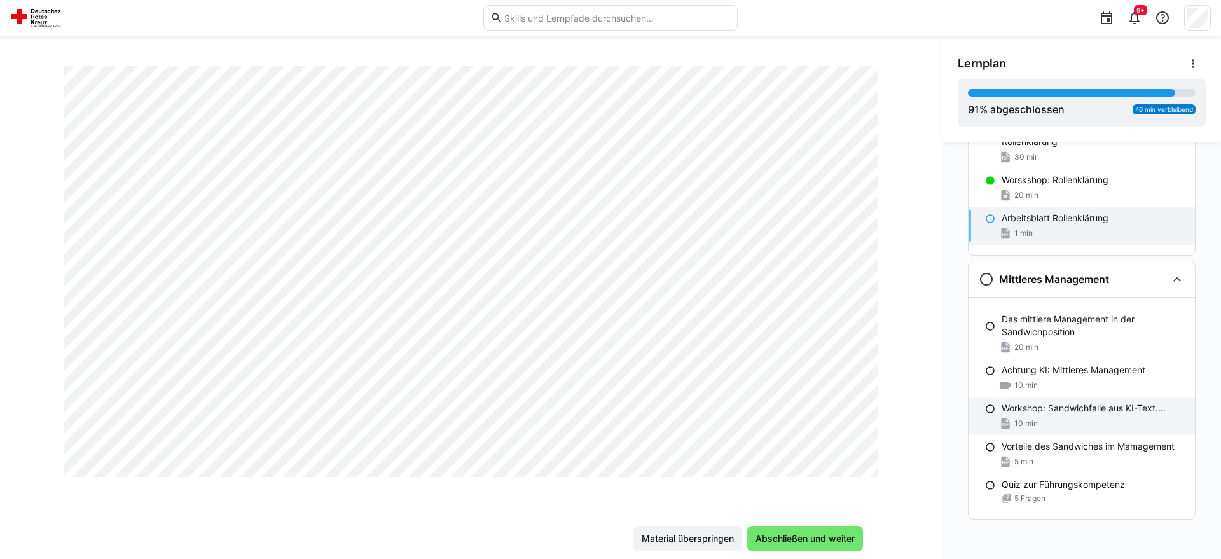
click at [1035, 412] on p "Workshop: Sandwichfalle aus KI-Text...." at bounding box center [1083, 408] width 164 height 13
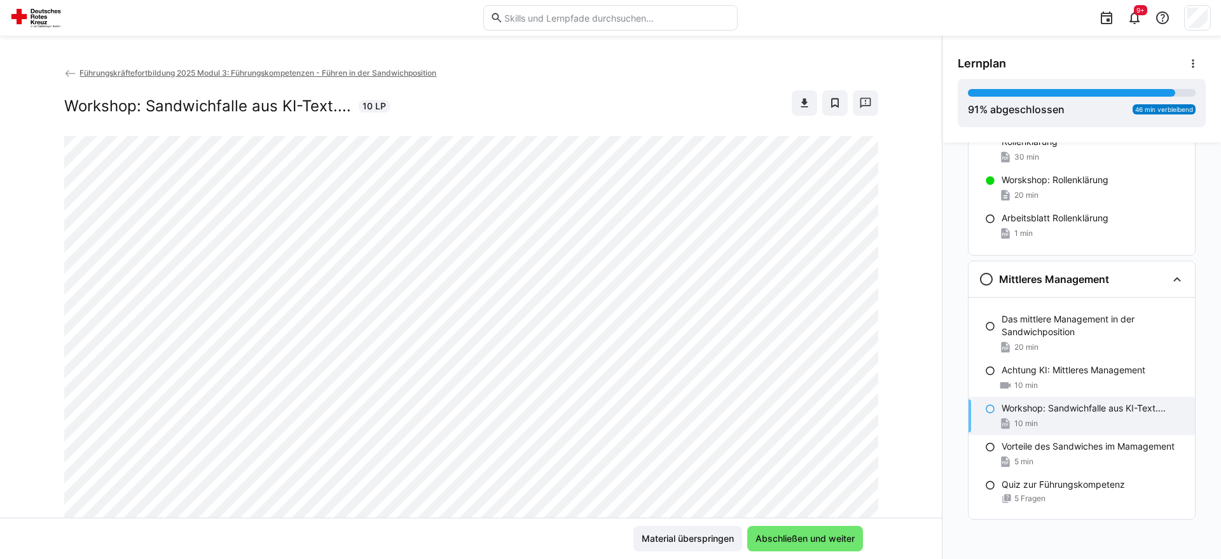
scroll to position [218, 0]
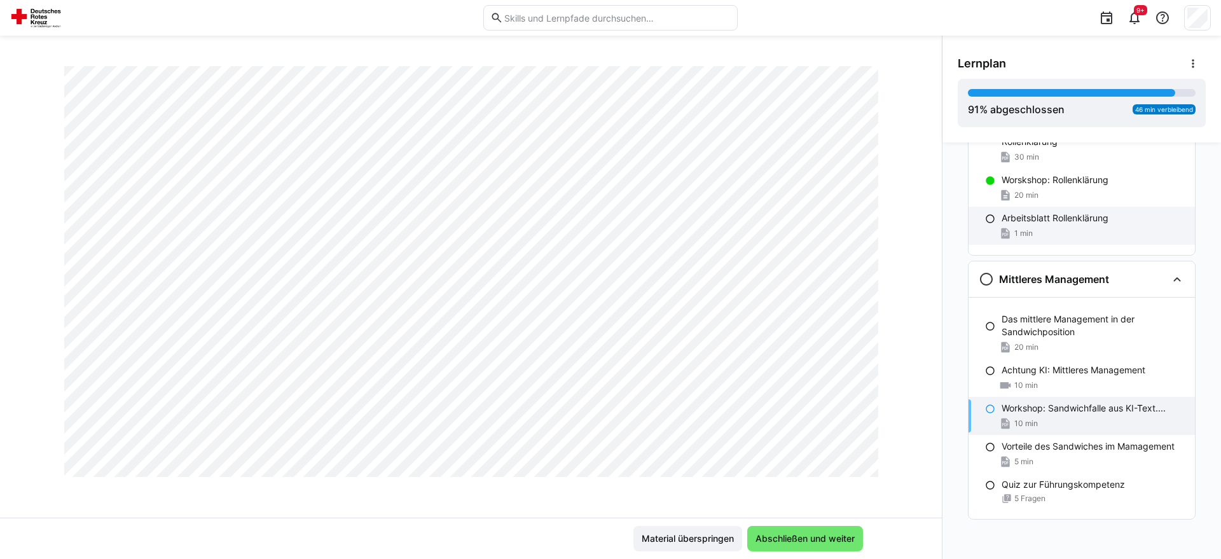
click at [1045, 221] on p "Arbeitsblatt Rollenklärung" at bounding box center [1054, 218] width 107 height 13
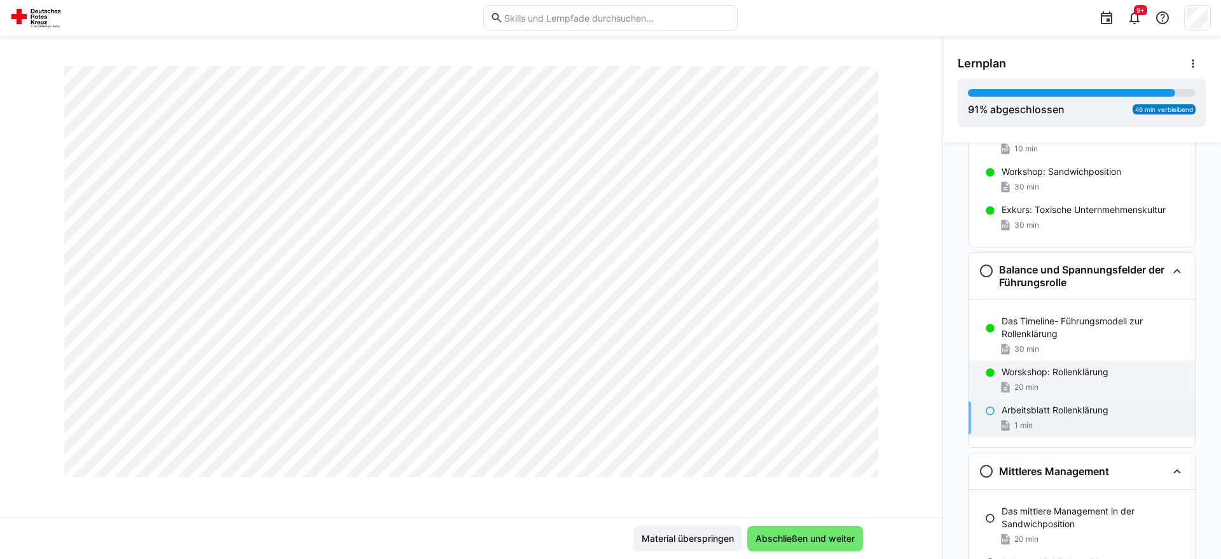
scroll to position [1627, 0]
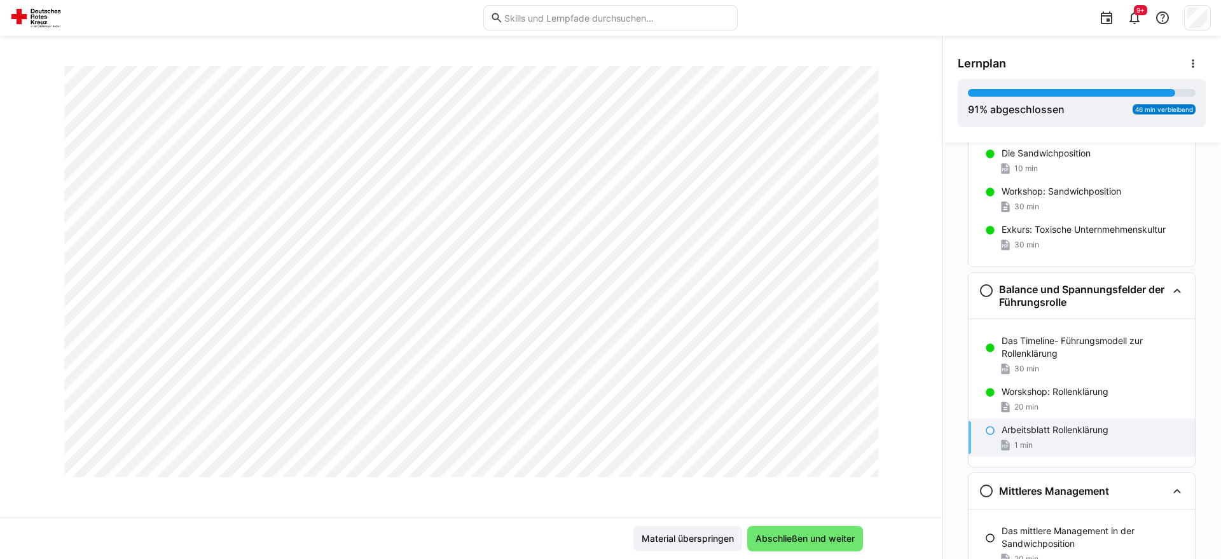
click at [1067, 444] on div "1 min" at bounding box center [1092, 445] width 183 height 13
click at [790, 544] on span "Abschließen und weiter" at bounding box center [804, 538] width 103 height 13
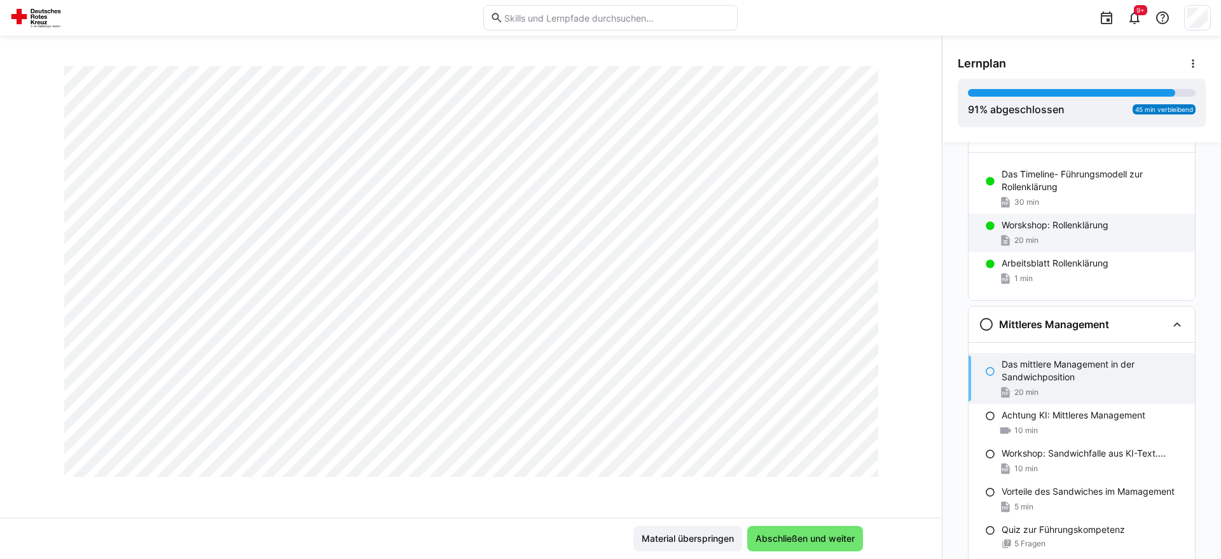
scroll to position [1774, 0]
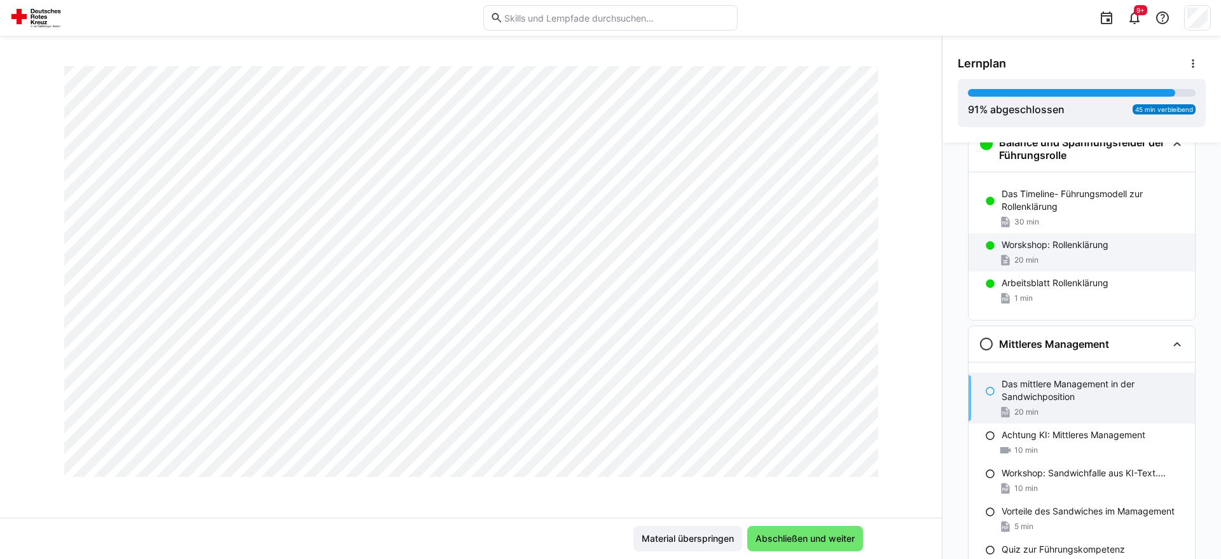
click at [1108, 250] on p "Worskshop: Rollenklärung" at bounding box center [1054, 244] width 107 height 13
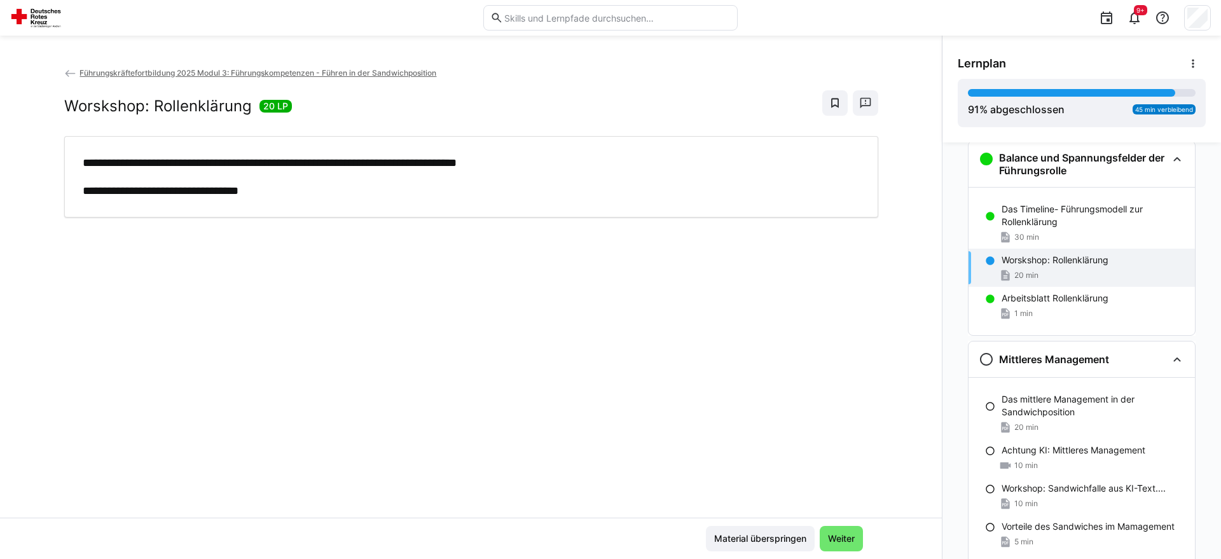
scroll to position [1757, 0]
click at [1075, 303] on p "Arbeitsblatt Rollenklärung" at bounding box center [1054, 300] width 107 height 13
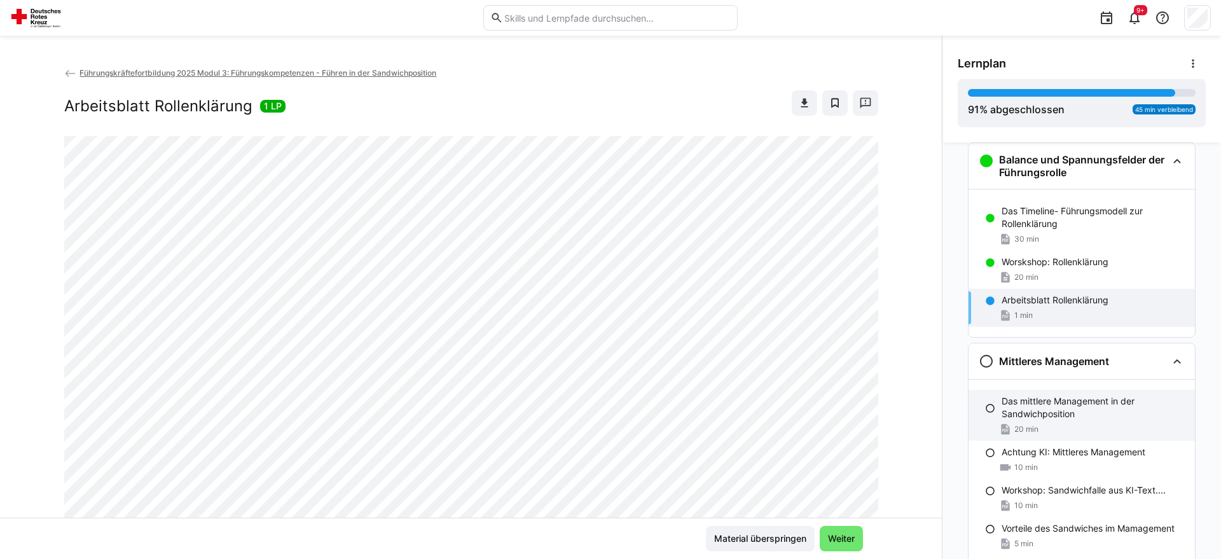
click at [1078, 401] on p "Das mittlere Management in der Sandwichposition" at bounding box center [1092, 407] width 183 height 25
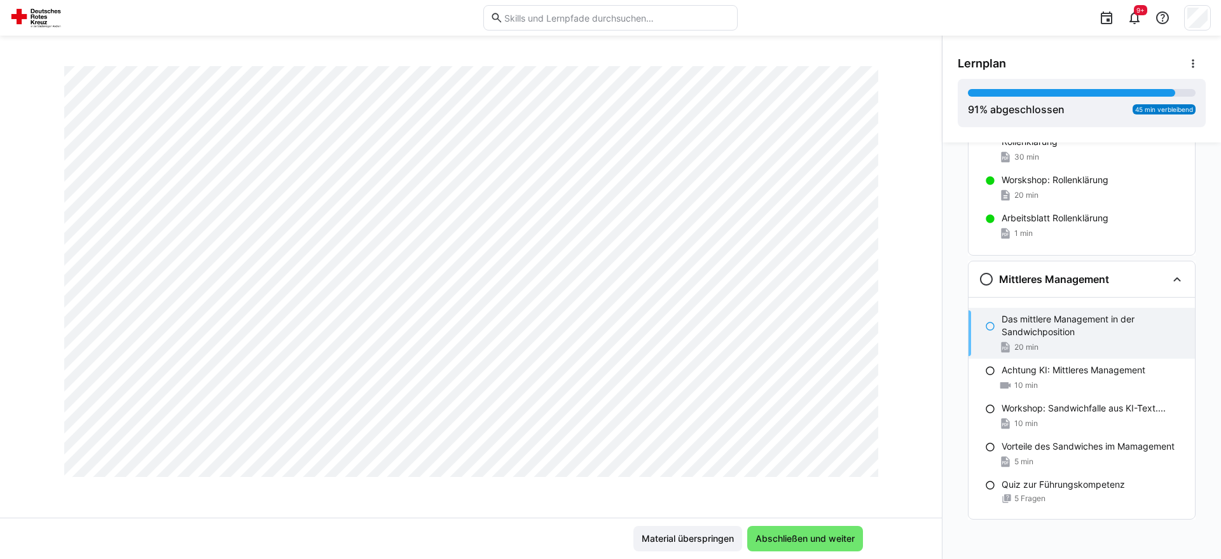
scroll to position [4849, 0]
click at [835, 536] on span "Abschließen und weiter" at bounding box center [804, 538] width 103 height 13
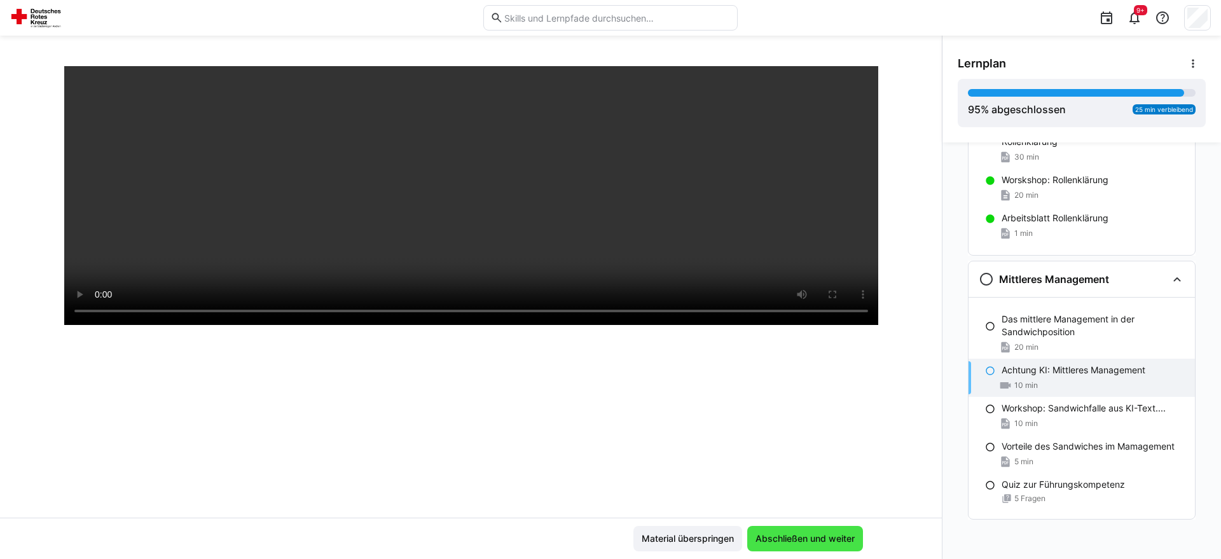
scroll to position [218, 0]
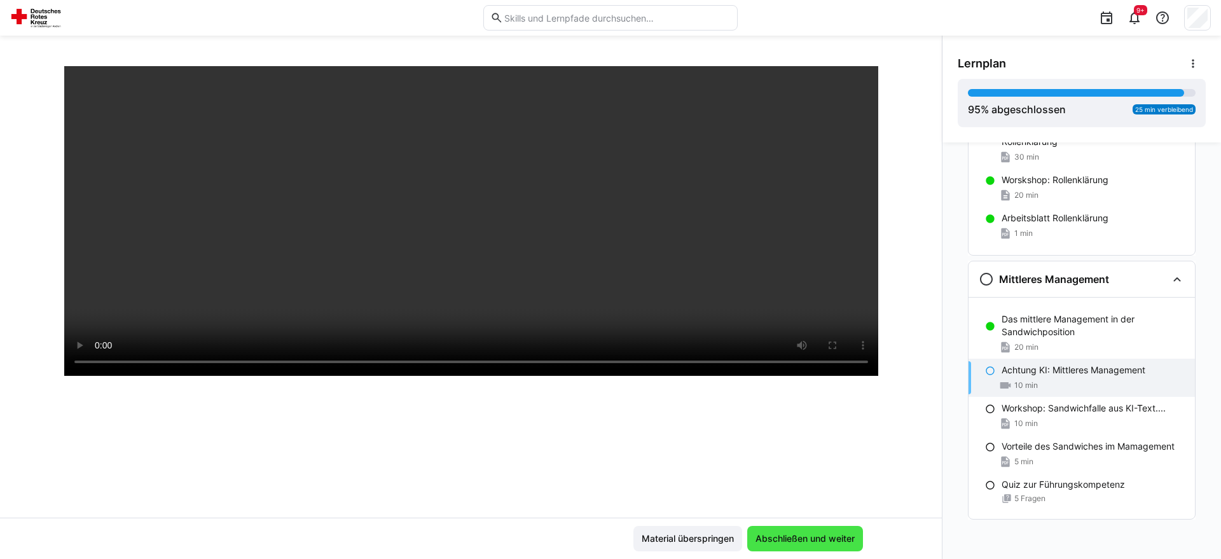
click at [835, 536] on span "Abschließen und weiter" at bounding box center [804, 538] width 103 height 13
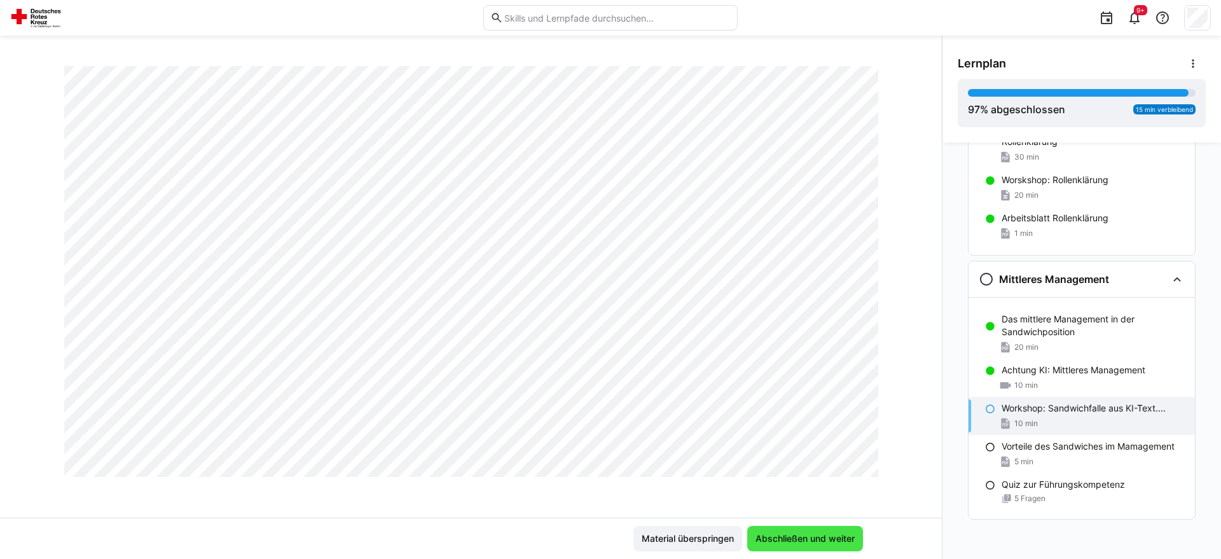
scroll to position [0, 0]
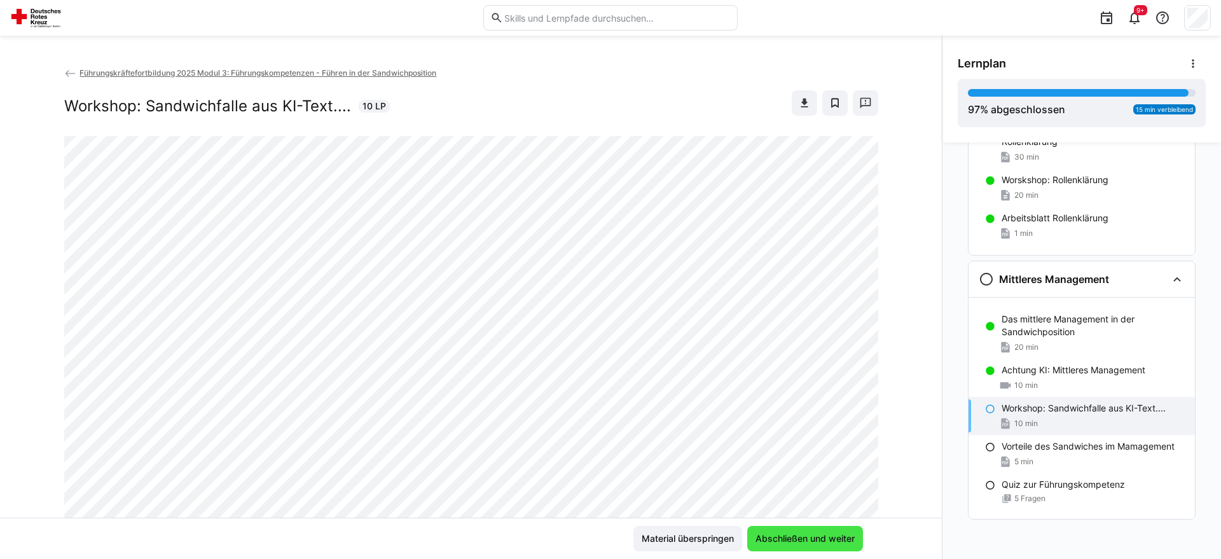
click at [835, 536] on span "Abschließen und weiter" at bounding box center [804, 538] width 103 height 13
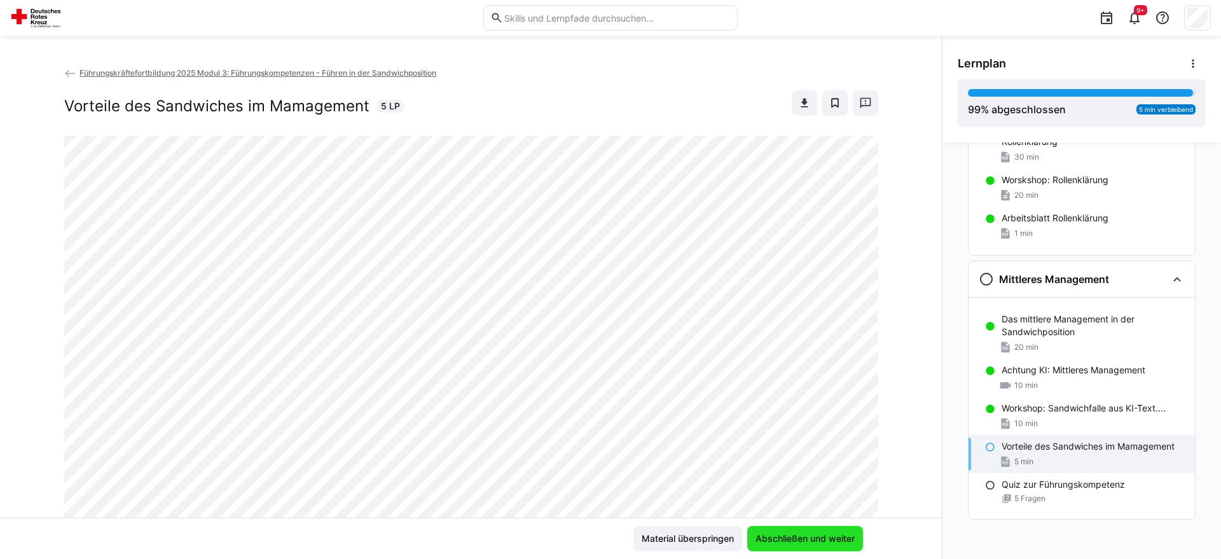
click at [835, 536] on span "Abschließen und weiter" at bounding box center [804, 538] width 103 height 13
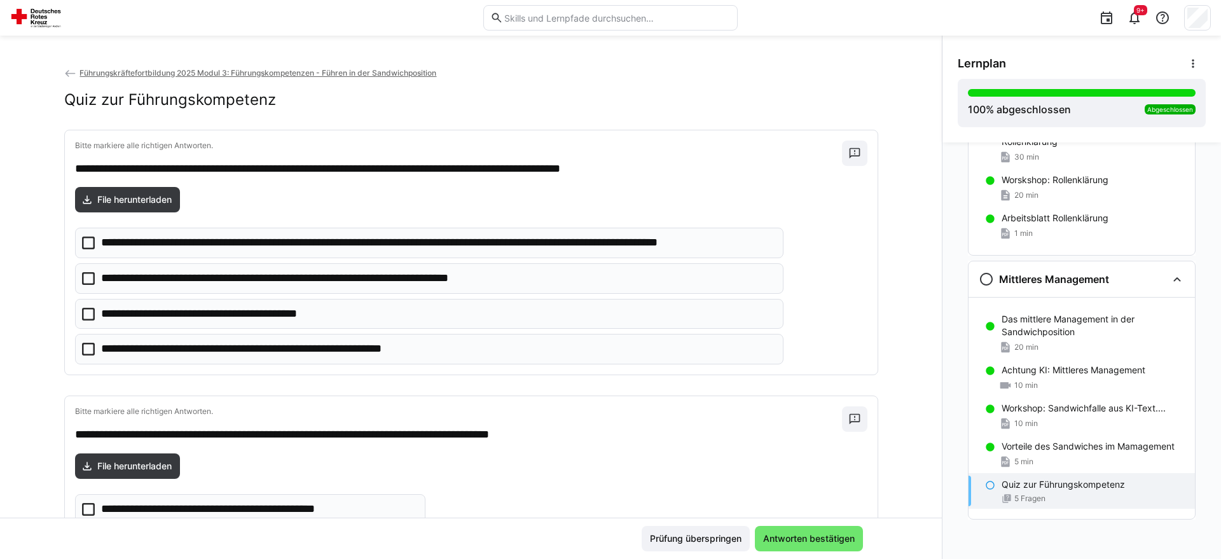
click at [93, 247] on icon at bounding box center [88, 243] width 13 height 13
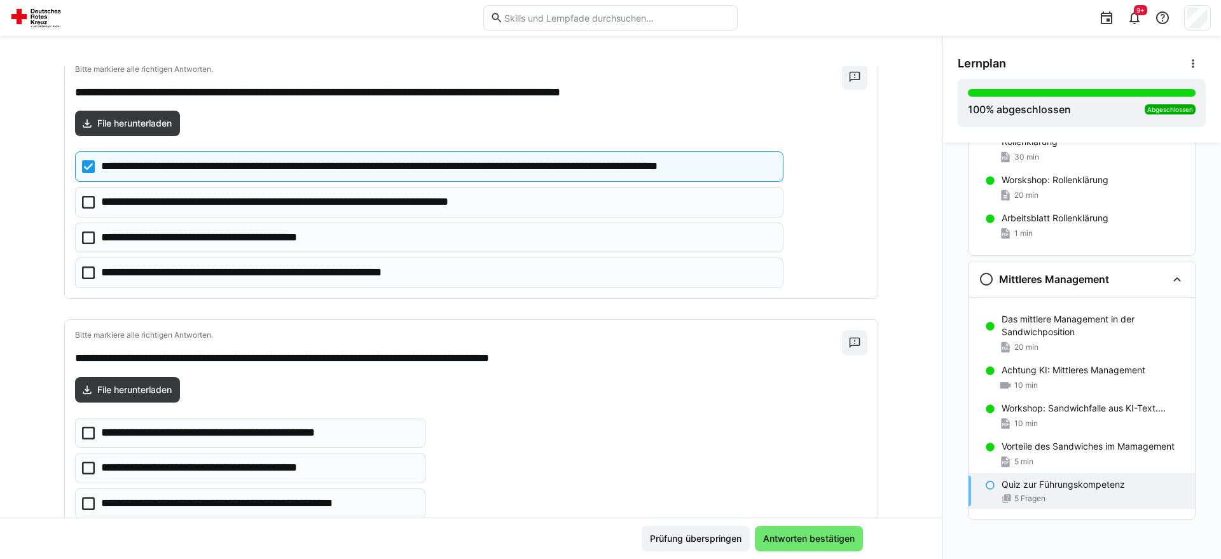
scroll to position [130, 0]
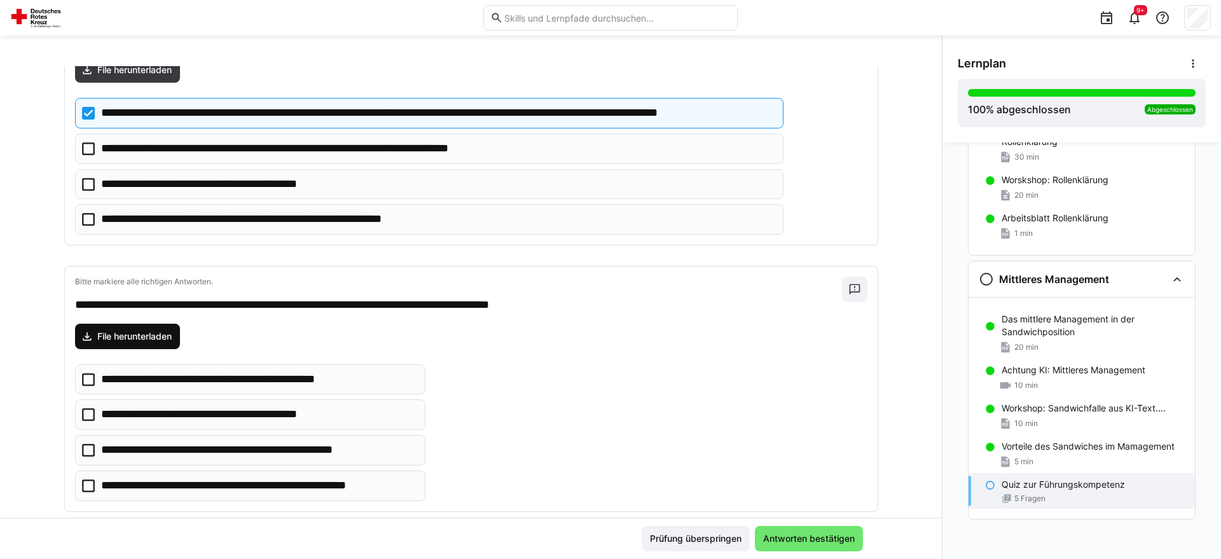
click at [145, 327] on span "File herunterladen" at bounding box center [128, 336] width 106 height 25
click at [88, 382] on icon at bounding box center [88, 379] width 13 height 13
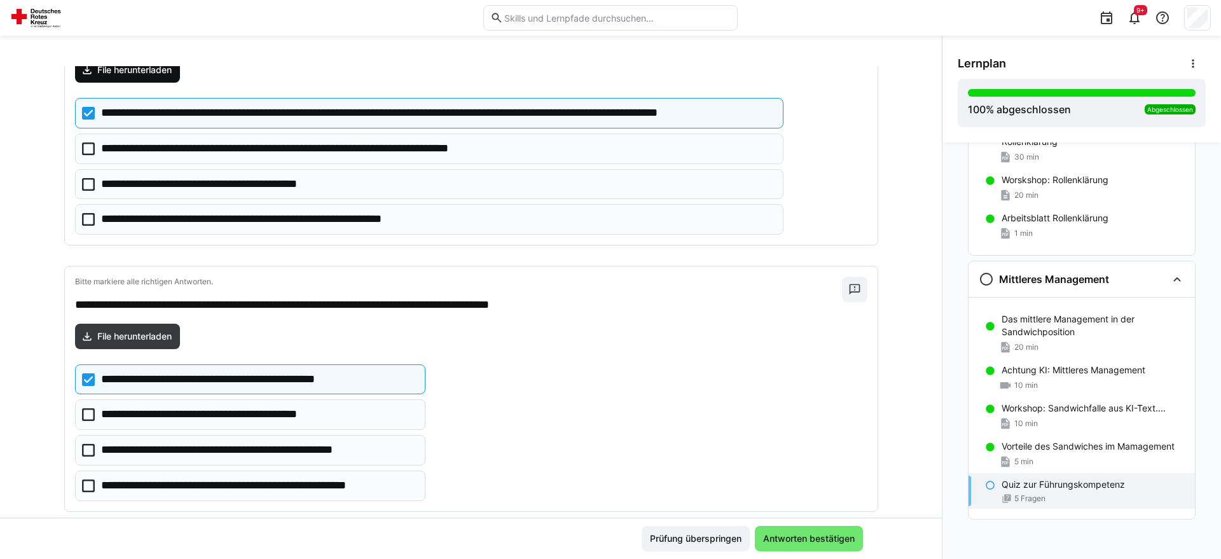
click at [149, 76] on span "File herunterladen" at bounding box center [134, 70] width 78 height 13
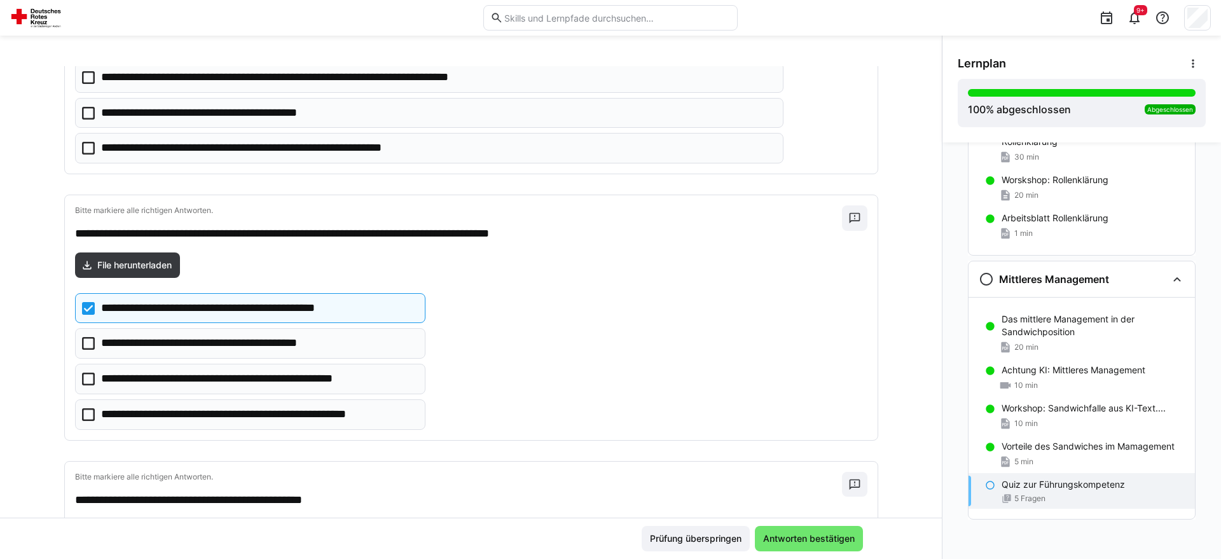
scroll to position [389, 0]
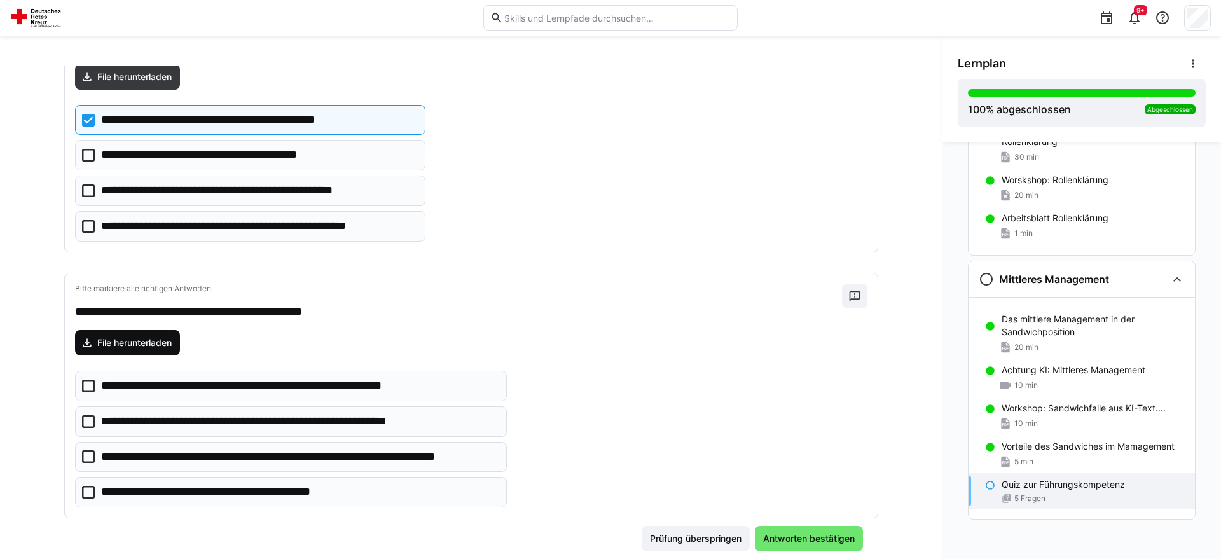
click at [147, 336] on span "File herunterladen" at bounding box center [128, 342] width 106 height 25
click at [95, 492] on eds-checkbox "**********" at bounding box center [291, 492] width 432 height 31
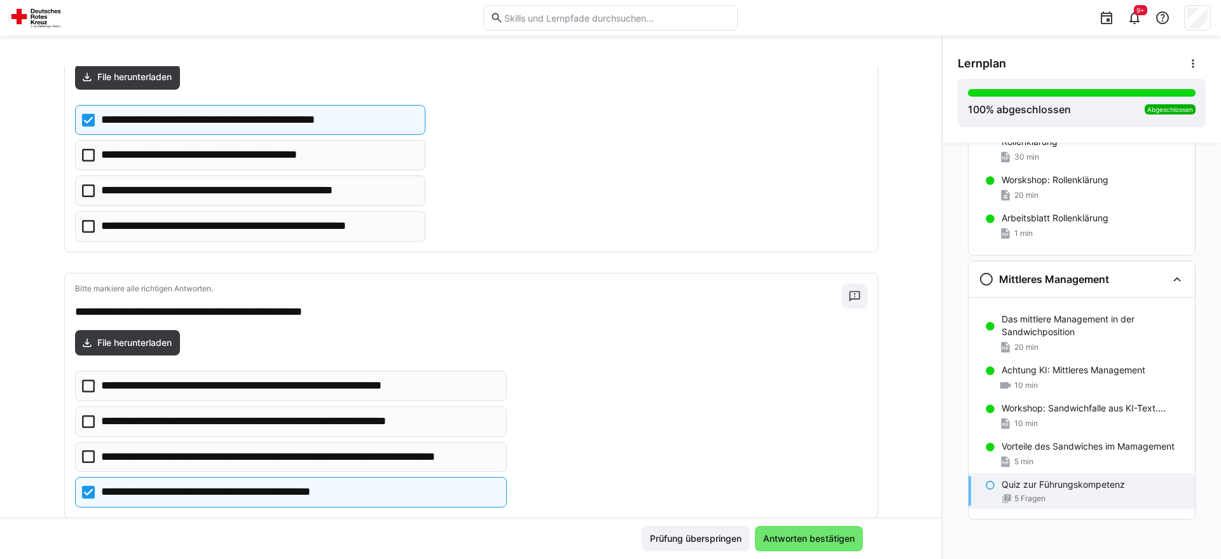
click at [97, 458] on eds-checkbox "**********" at bounding box center [291, 457] width 432 height 31
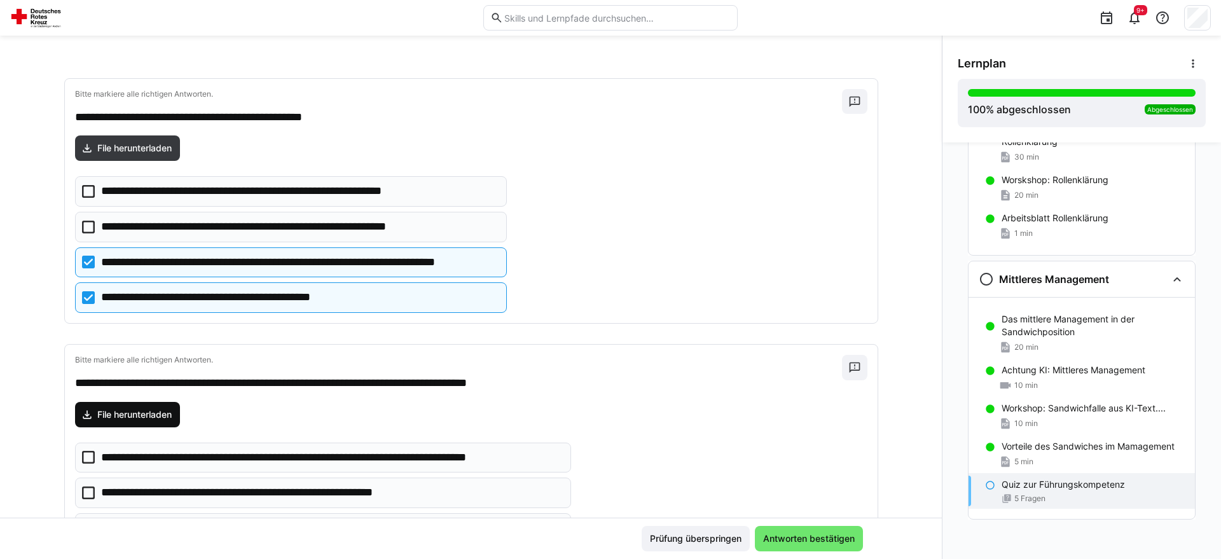
click at [122, 417] on span "File herunterladen" at bounding box center [134, 414] width 78 height 13
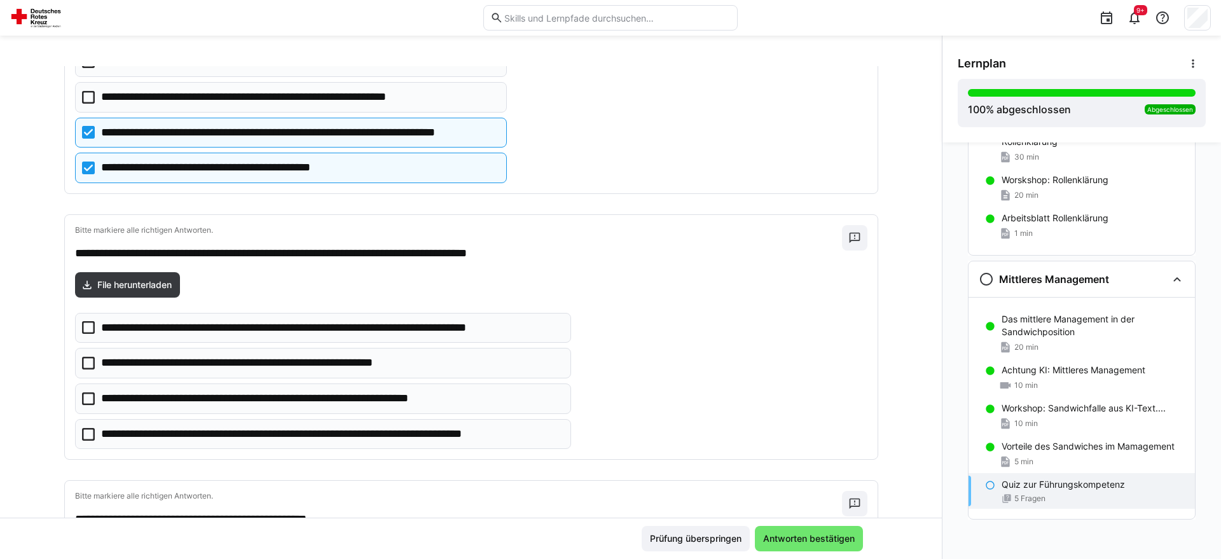
click at [88, 434] on icon at bounding box center [88, 434] width 13 height 13
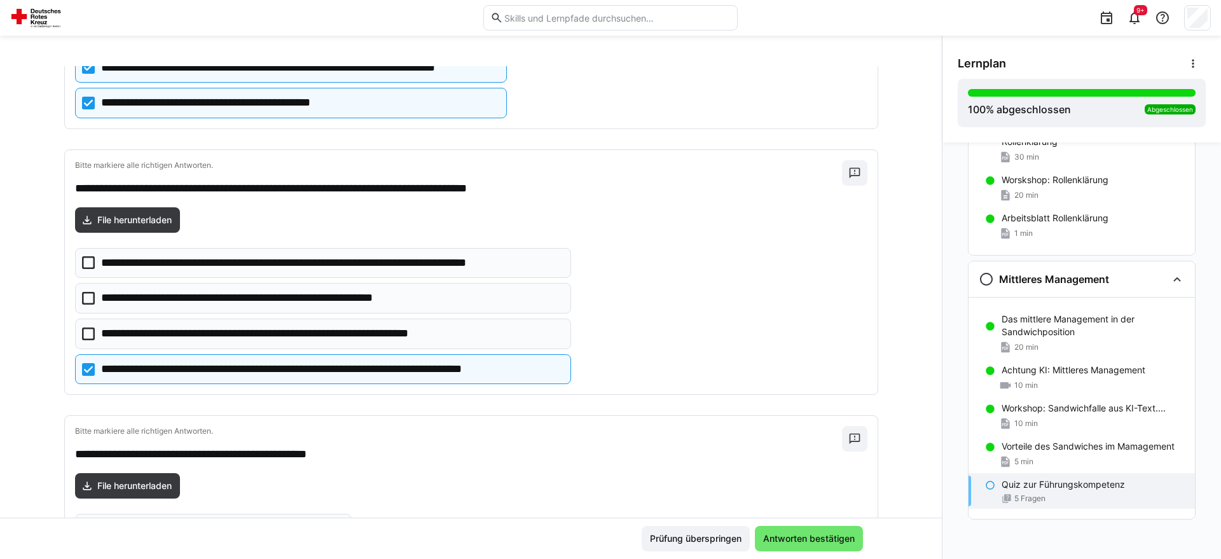
scroll to position [908, 0]
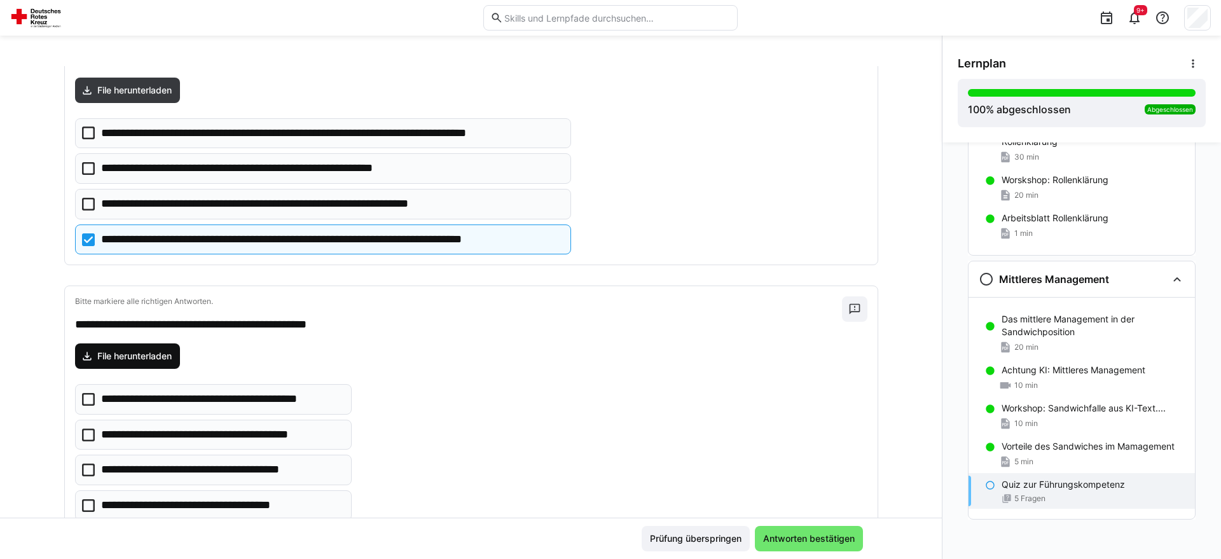
click at [128, 356] on span "File herunterladen" at bounding box center [134, 356] width 78 height 13
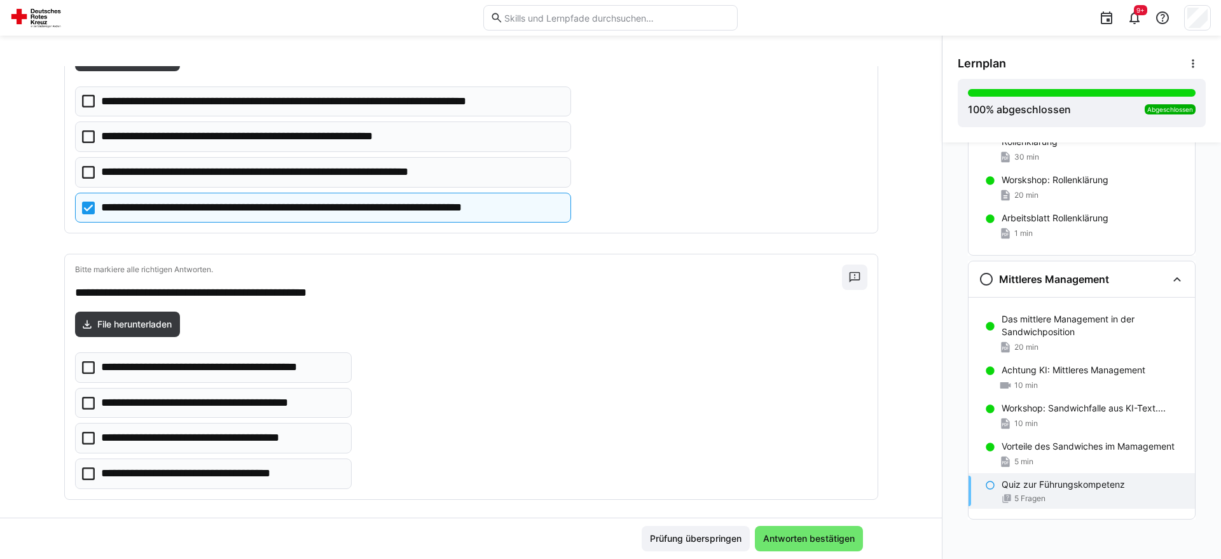
scroll to position [953, 0]
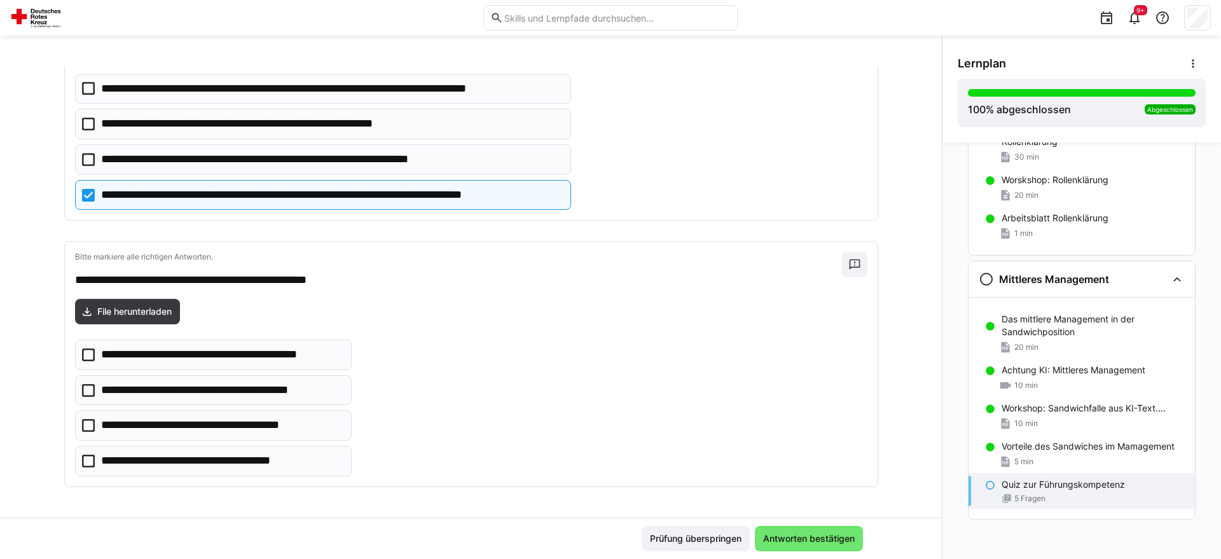
click at [172, 425] on p "**********" at bounding box center [206, 425] width 210 height 17
click at [168, 458] on p "**********" at bounding box center [205, 461] width 209 height 17
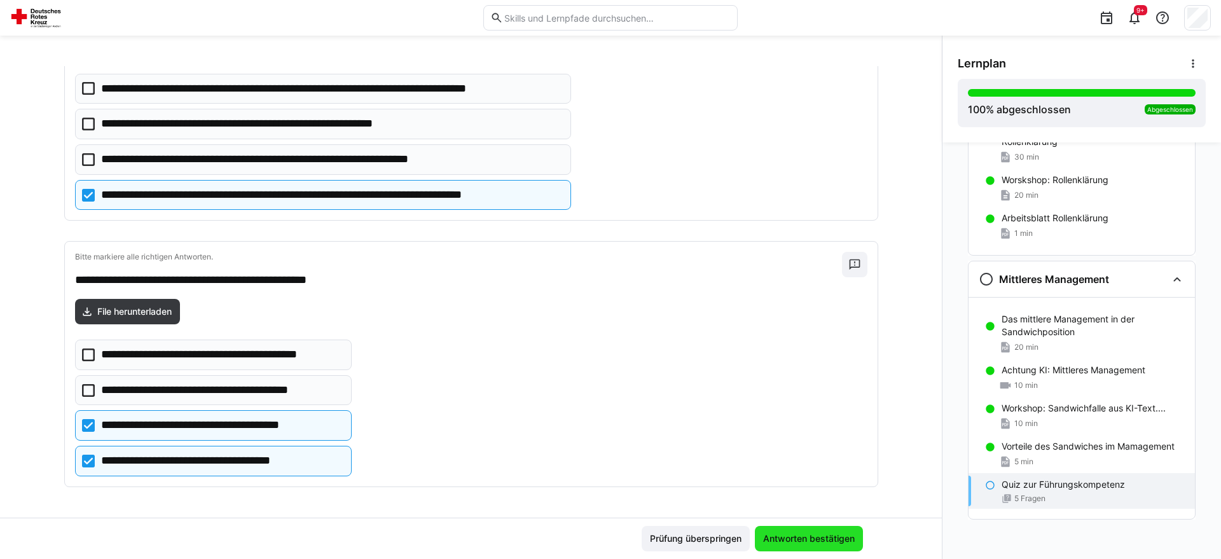
click at [848, 543] on span "Antworten bestätigen" at bounding box center [808, 538] width 95 height 13
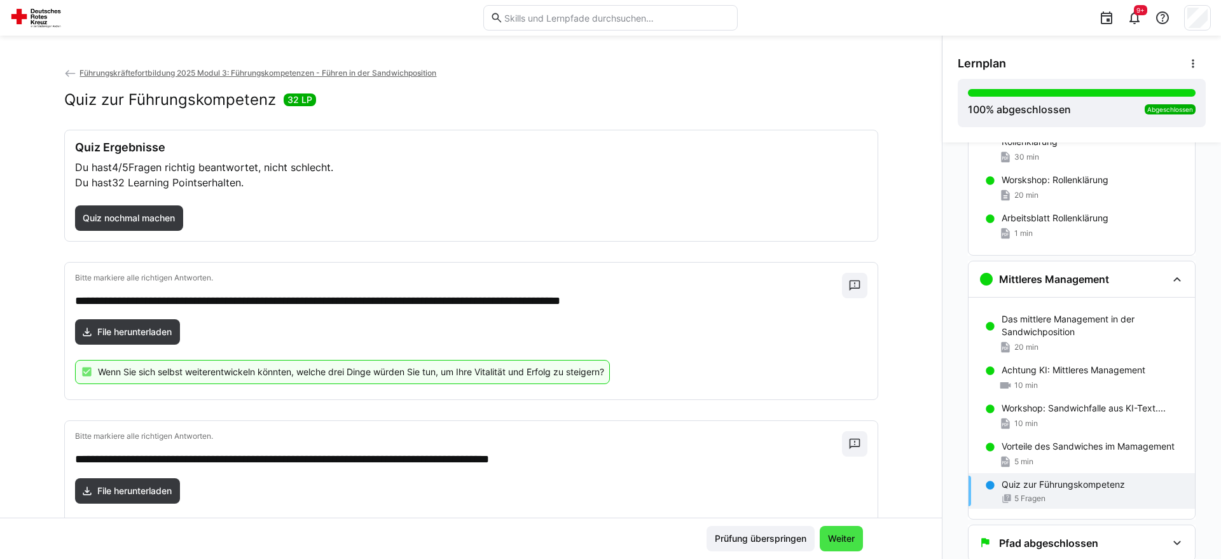
click at [851, 539] on span "Weiter" at bounding box center [841, 538] width 31 height 13
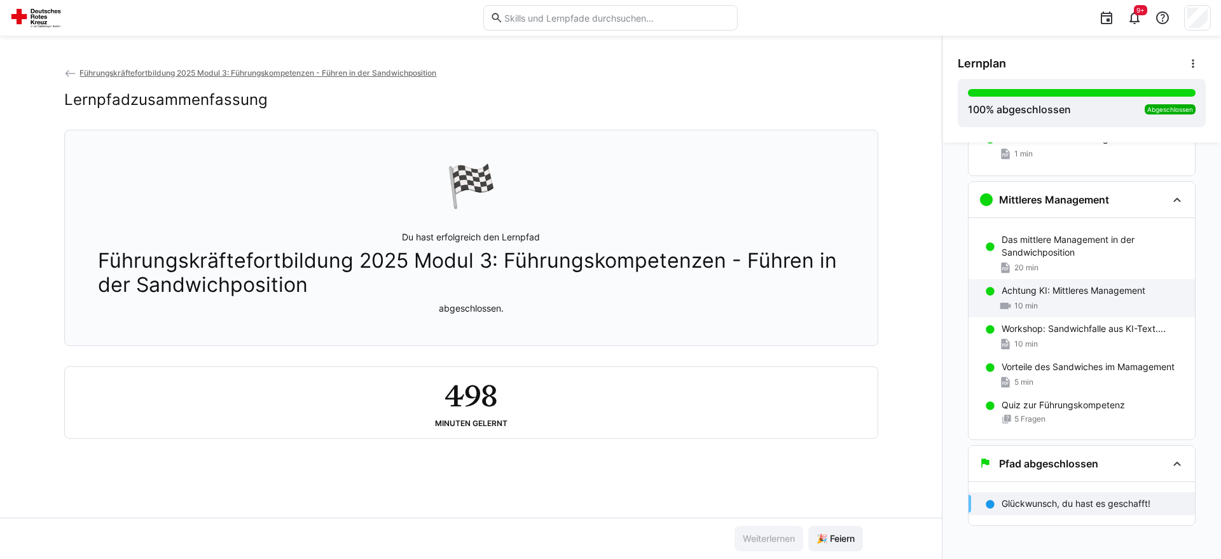
scroll to position [1925, 0]
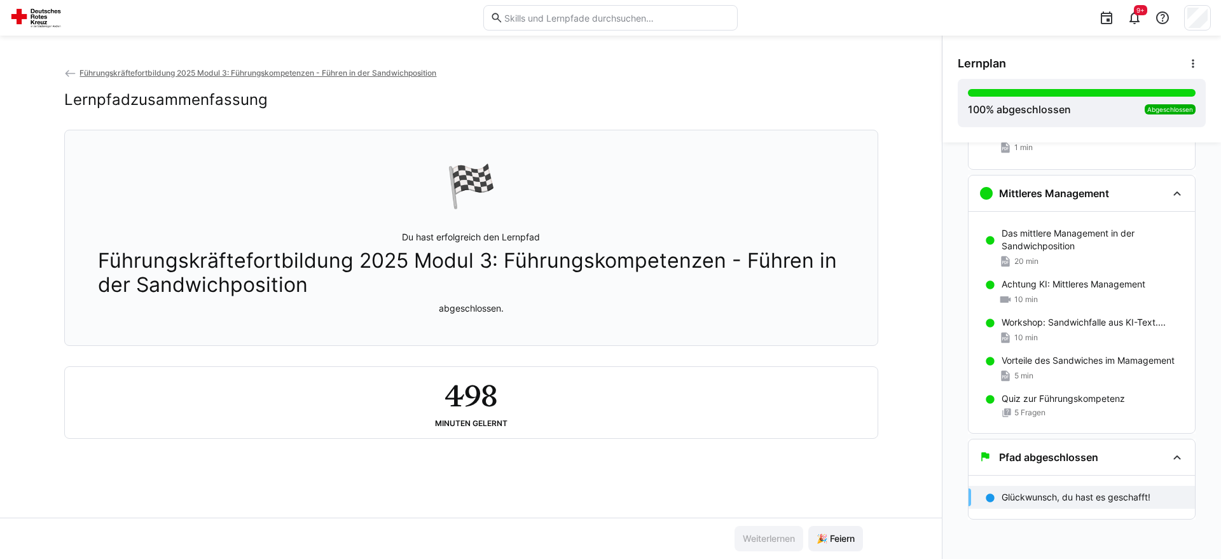
click at [1114, 495] on p "Glückwunsch, du hast es geschafft!" at bounding box center [1075, 497] width 149 height 13
click at [1116, 408] on div "5 Fragen" at bounding box center [1092, 413] width 183 height 10
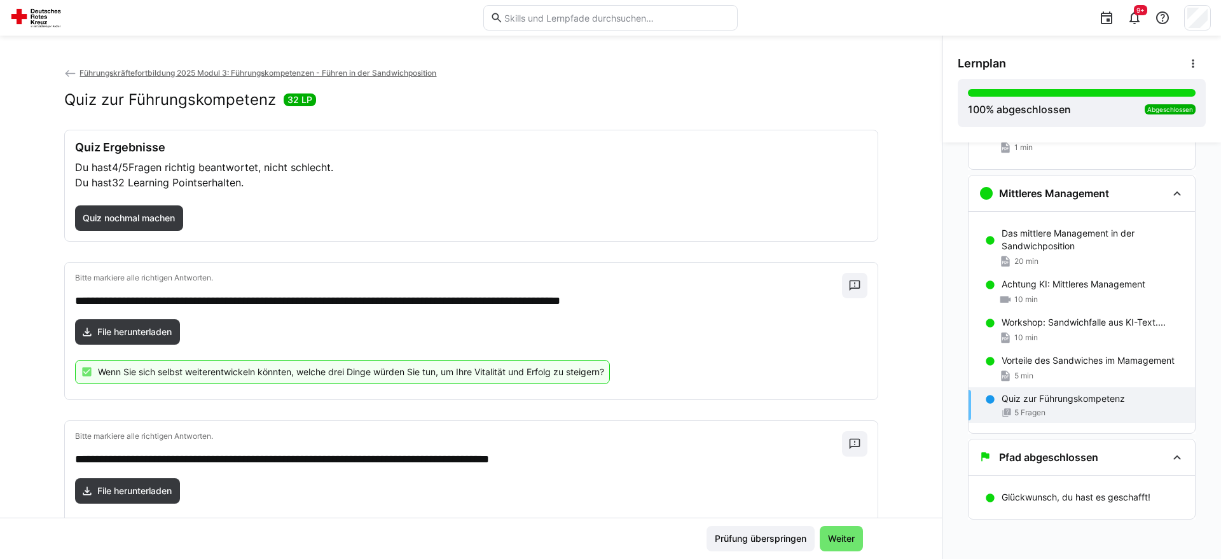
scroll to position [195, 0]
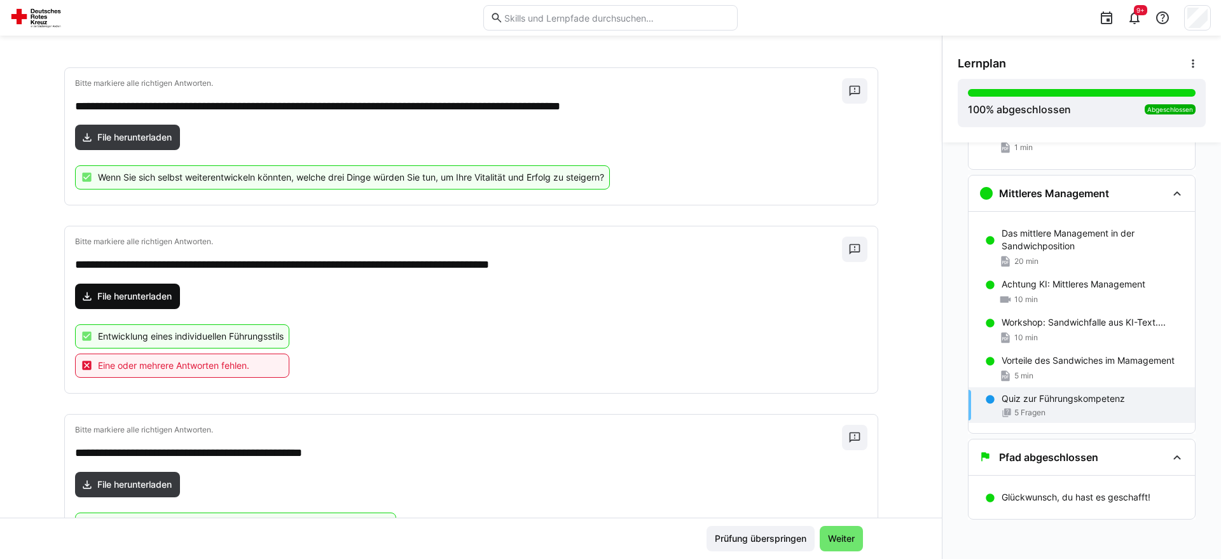
click at [140, 303] on span "File herunterladen" at bounding box center [128, 296] width 106 height 25
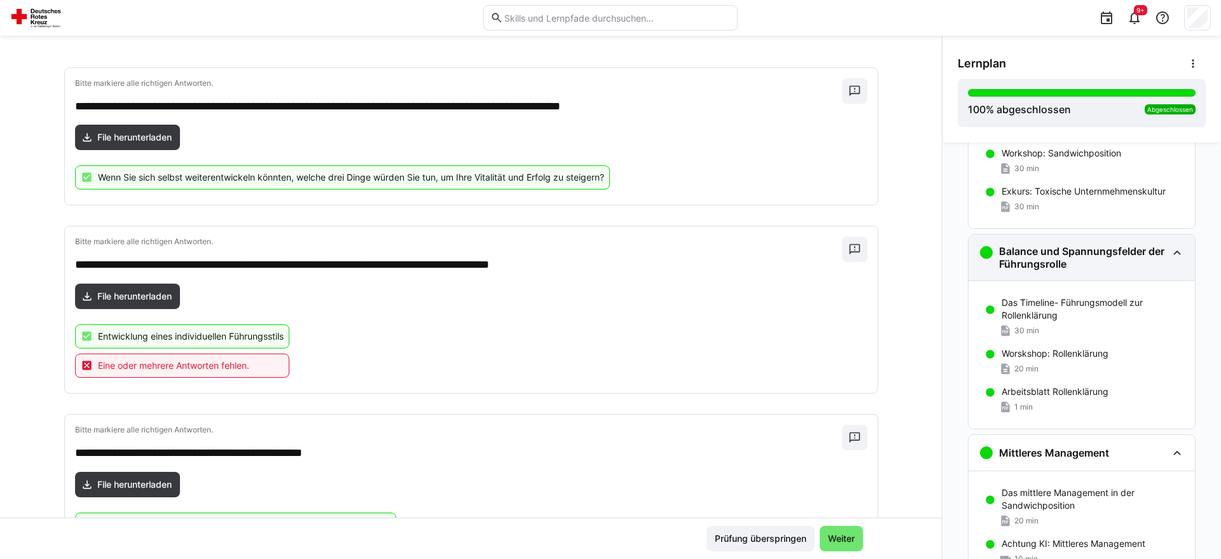
scroll to position [1925, 0]
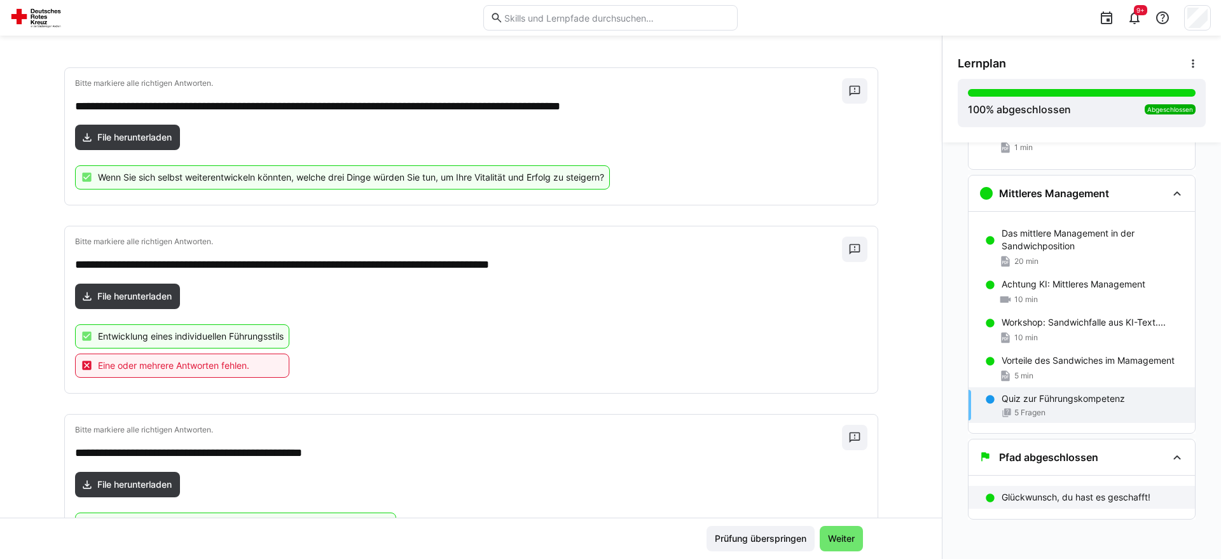
click at [1026, 495] on p "Glückwunsch, du hast es geschafft!" at bounding box center [1075, 497] width 149 height 13
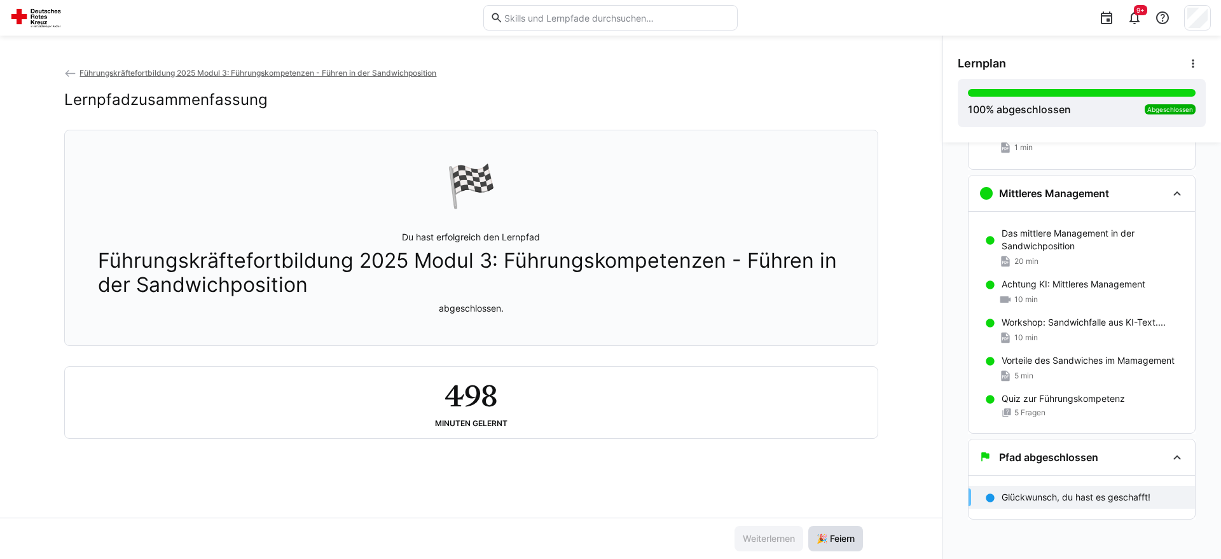
click at [842, 539] on span "🎉 Feiern" at bounding box center [836, 538] width 42 height 13
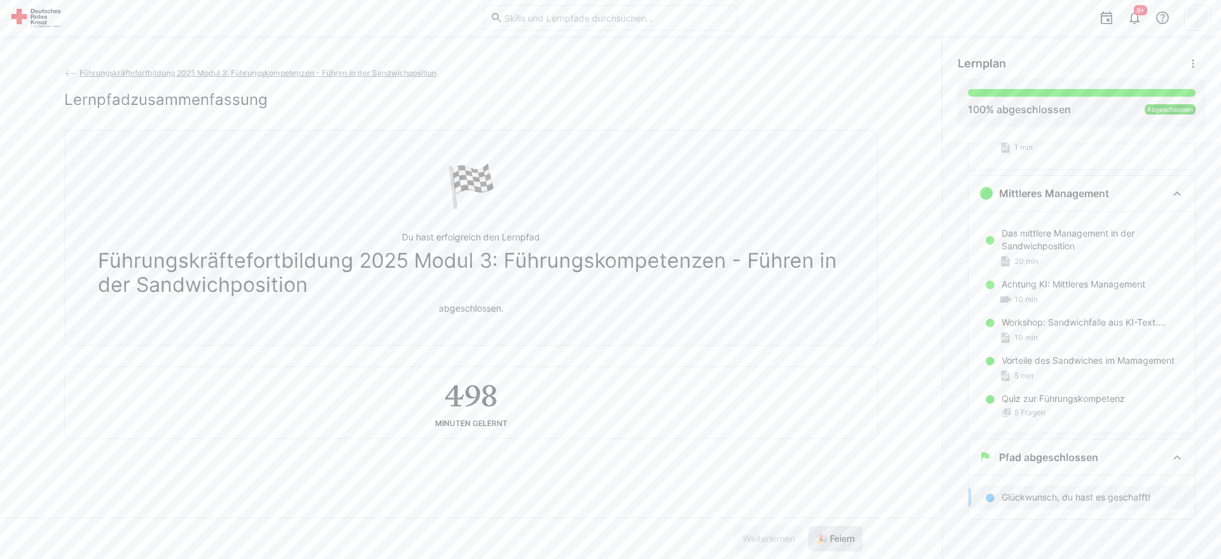
click at [841, 536] on span "🎉 Feiern" at bounding box center [836, 538] width 42 height 13
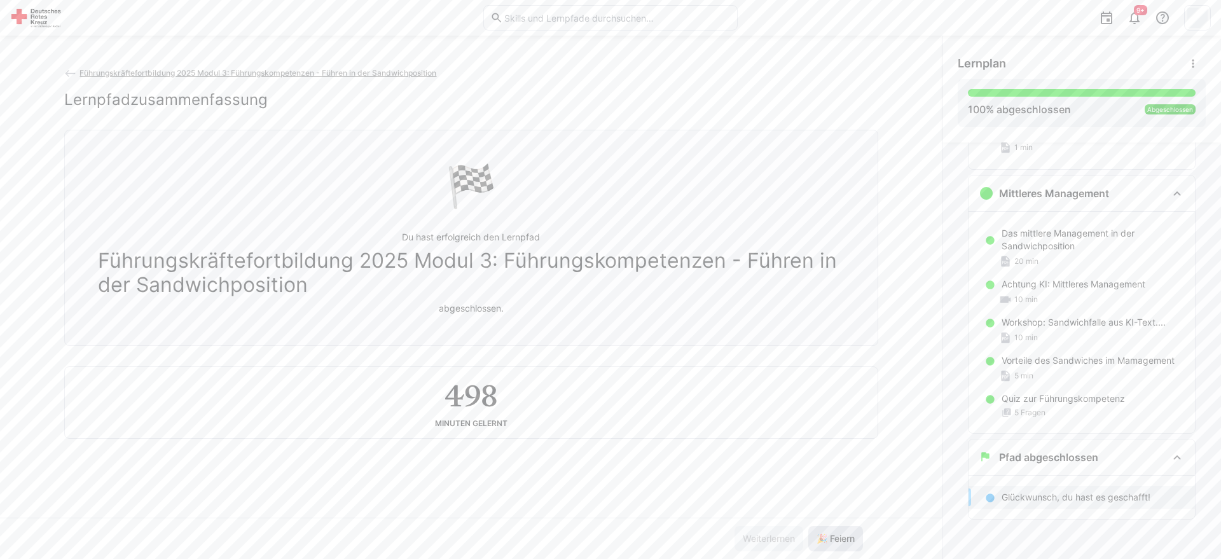
click at [841, 536] on span "🎉 Feiern" at bounding box center [836, 538] width 42 height 13
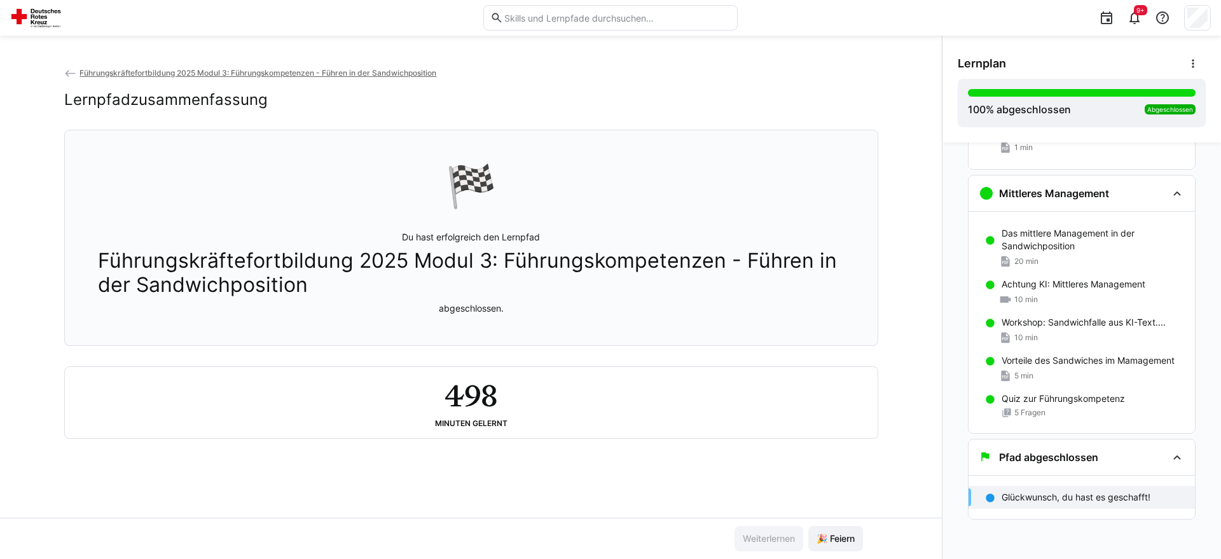
click at [210, 78] on span "Führungskräftefortbildung 2025 Modul 3: Führungskompetenzen - Führen in der San…" at bounding box center [257, 73] width 357 height 10
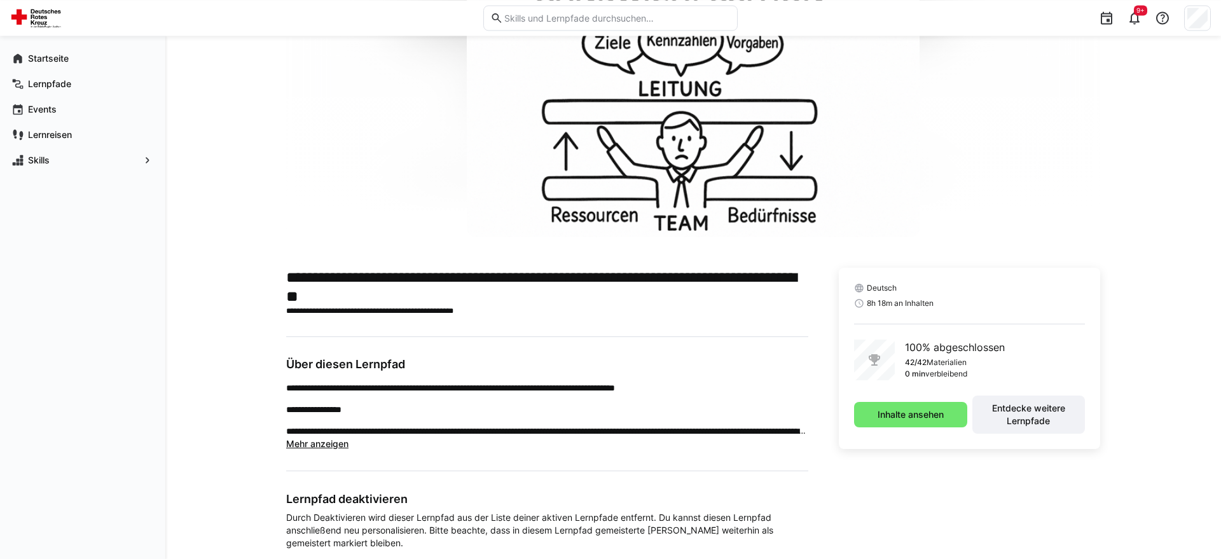
scroll to position [155, 0]
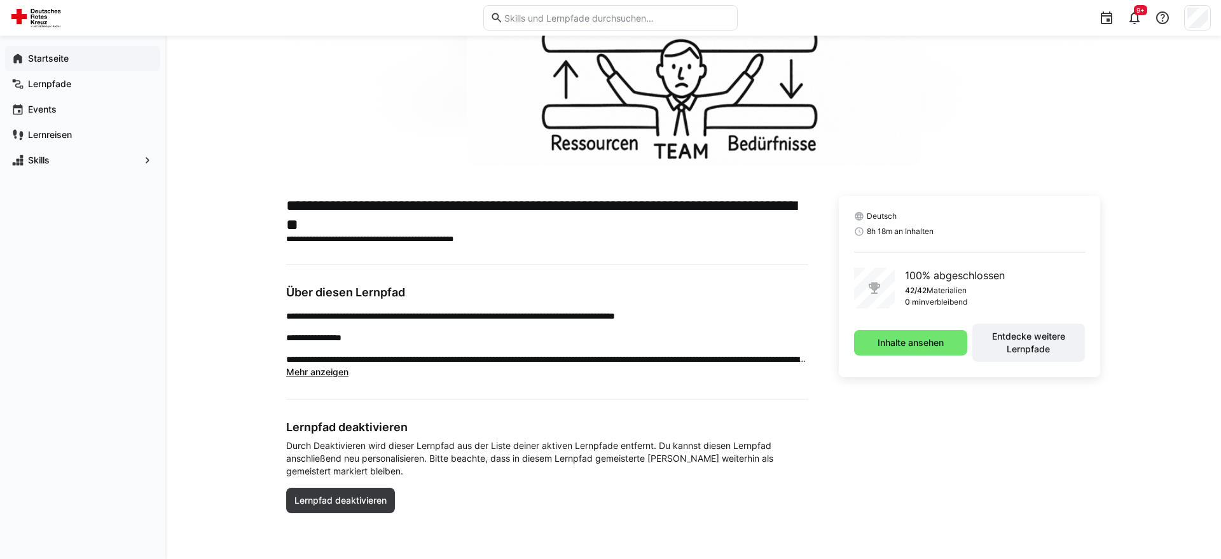
click at [52, 50] on div "Startseite" at bounding box center [82, 58] width 155 height 25
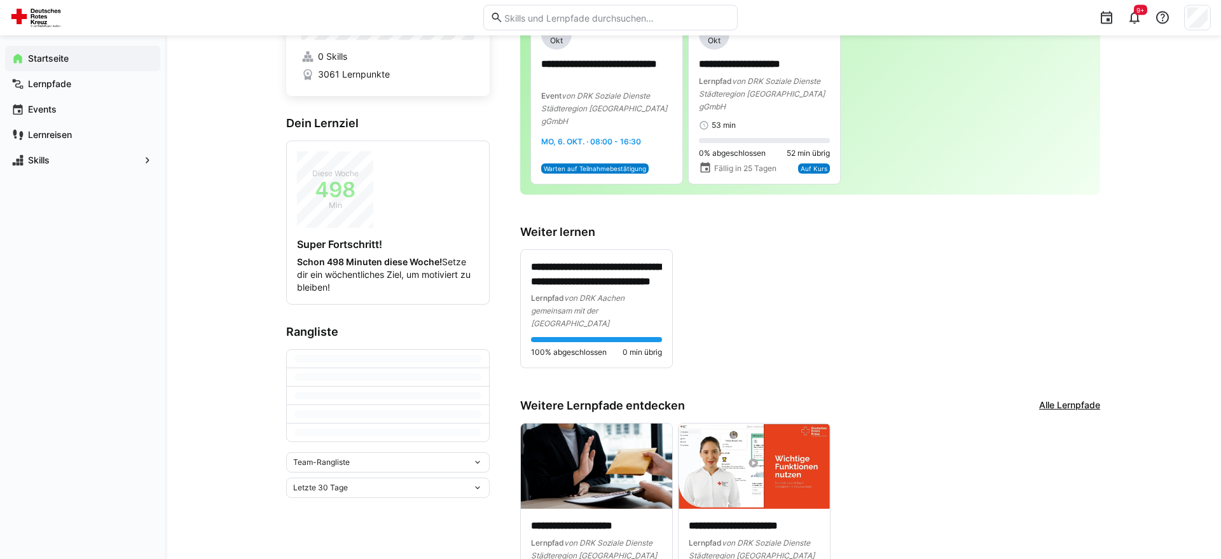
scroll to position [173, 0]
